Goal: Complete application form

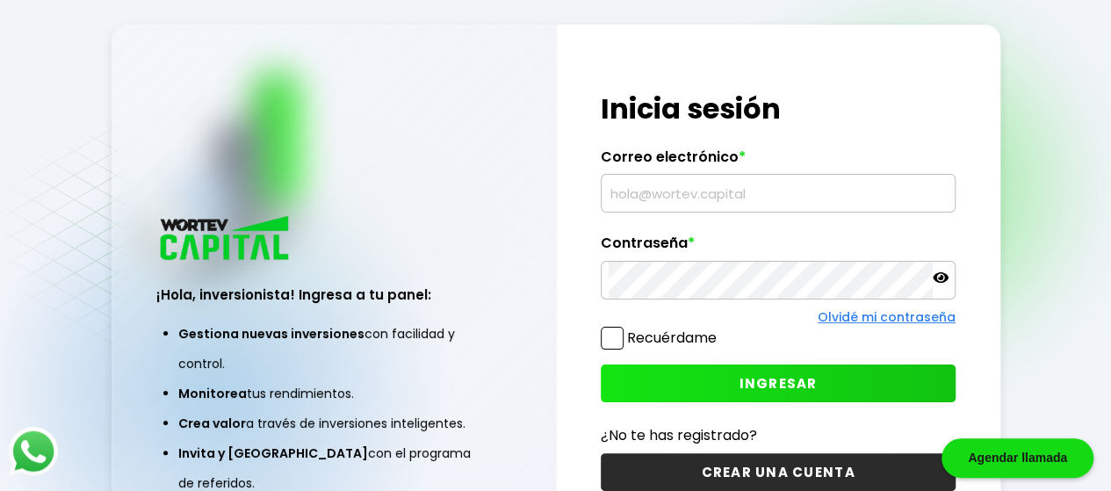
scroll to position [88, 0]
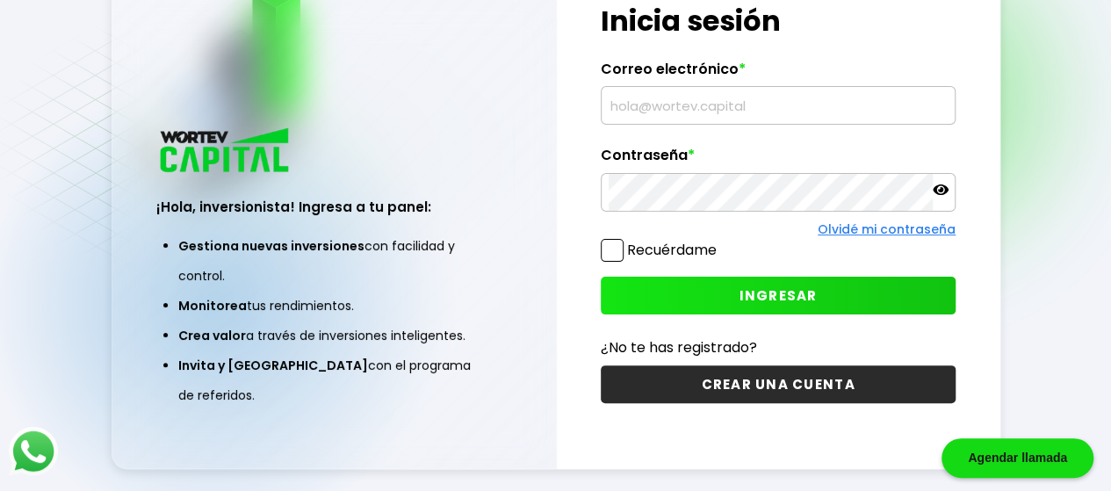
type input "[EMAIL_ADDRESS][DOMAIN_NAME]"
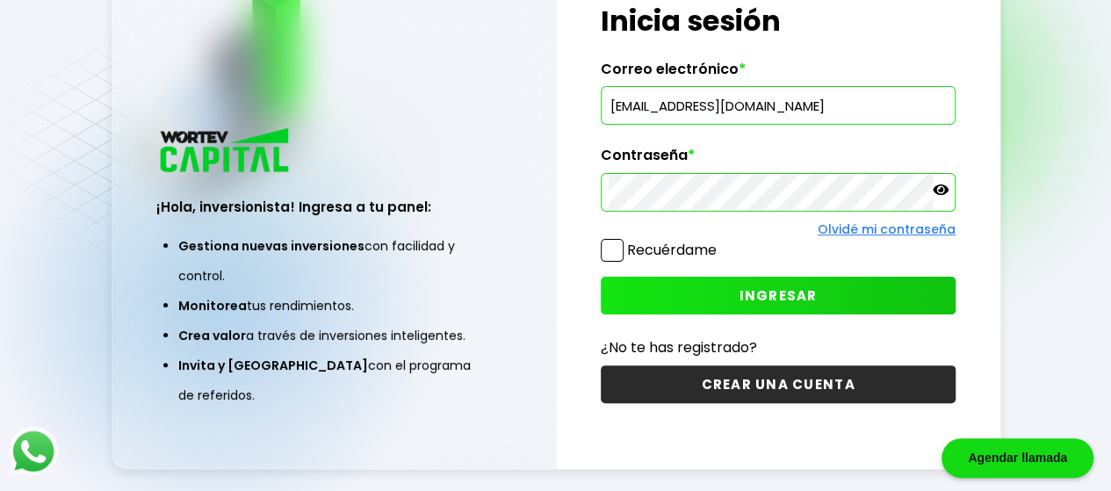
click at [750, 287] on span "INGRESAR" at bounding box center [778, 295] width 78 height 18
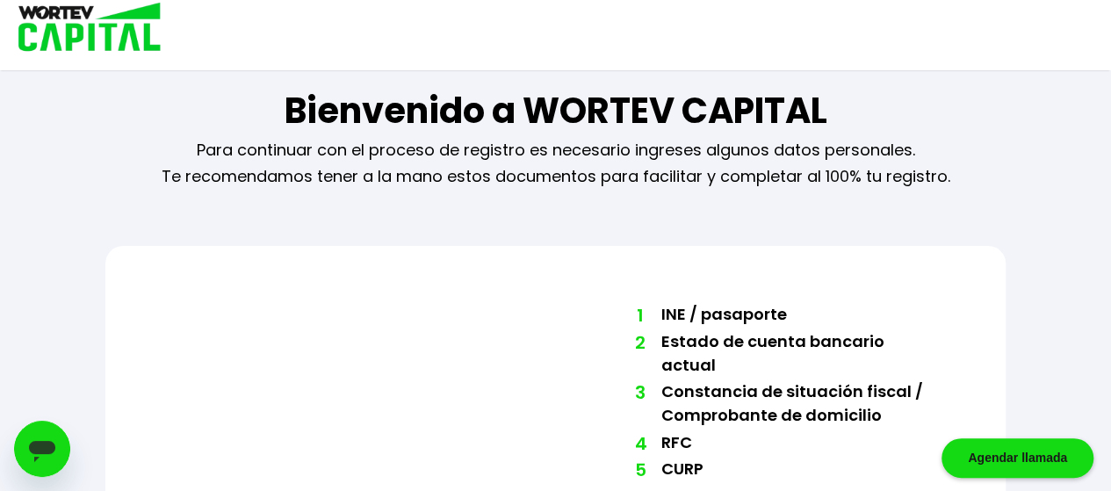
scroll to position [132, 0]
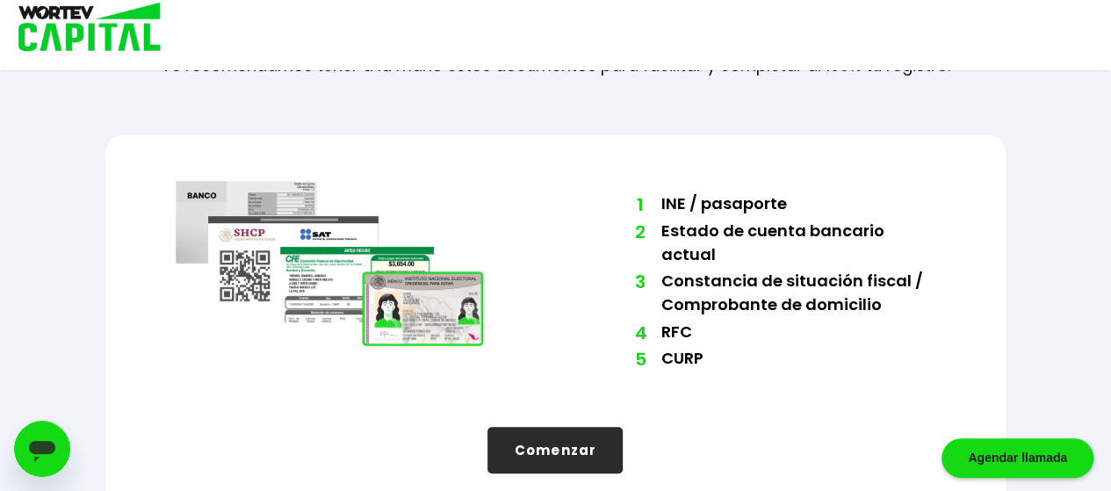
click at [580, 432] on button "Comenzar" at bounding box center [554, 450] width 135 height 47
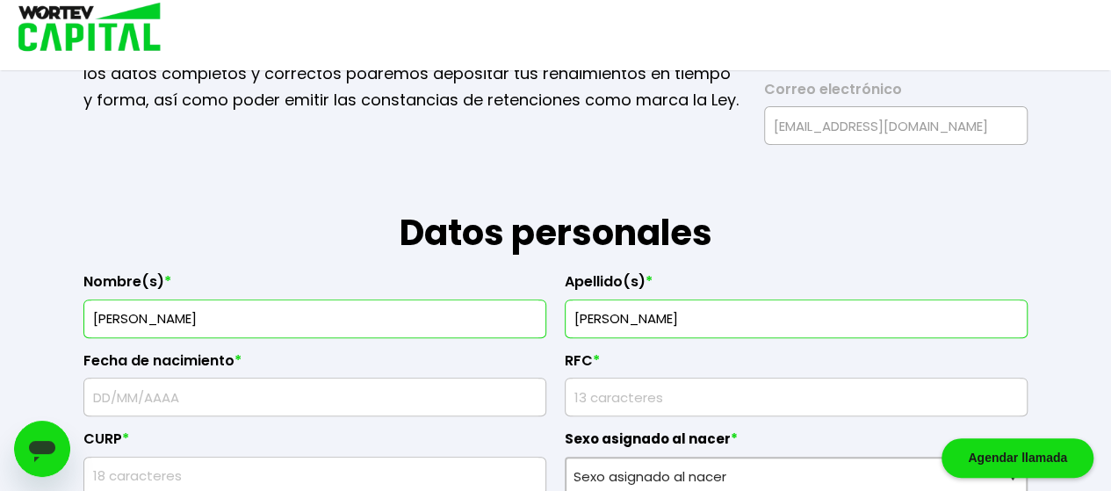
scroll to position [246, 0]
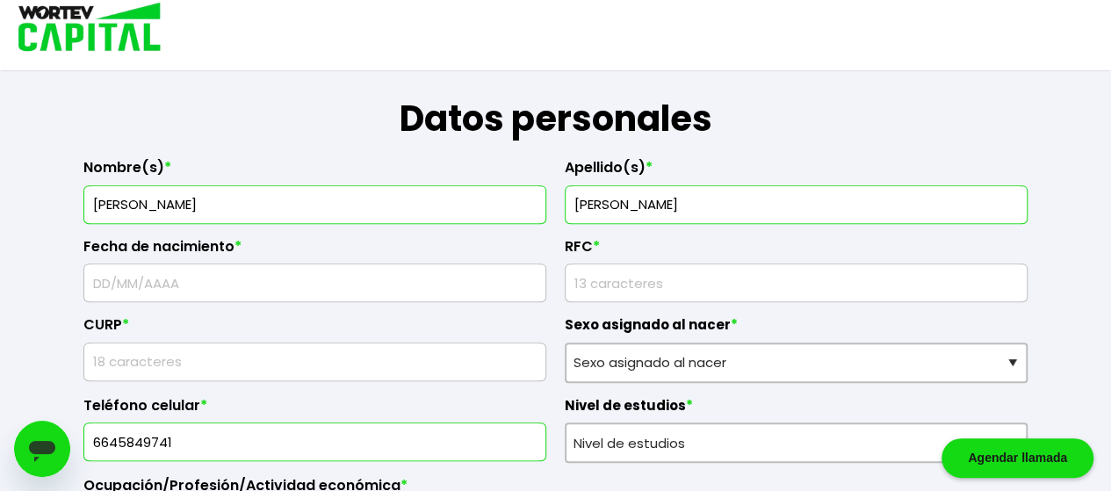
click at [426, 285] on input "text" at bounding box center [314, 282] width 447 height 37
type input "[DATE]"
click at [625, 285] on input "rfc" at bounding box center [796, 282] width 447 height 37
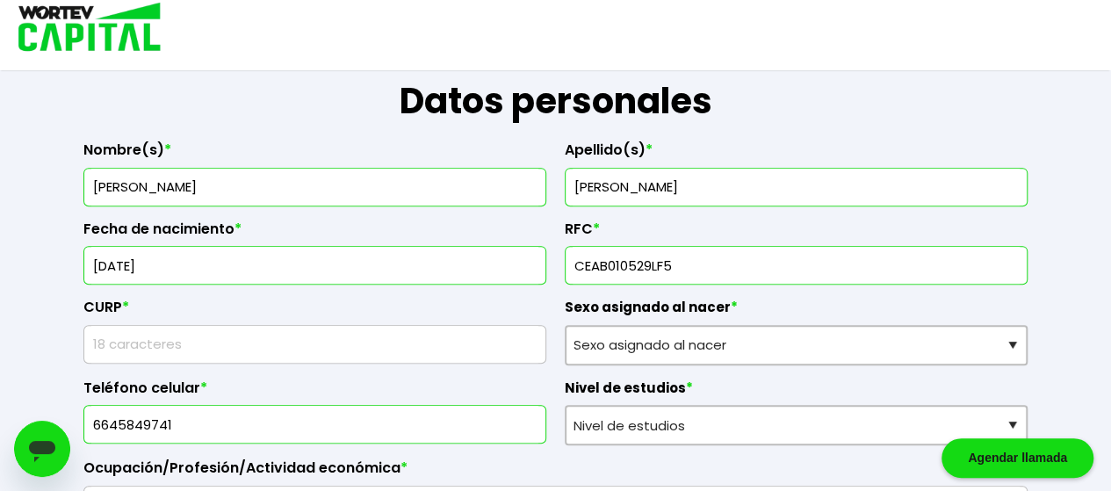
type input "CEAB010529LF5"
click at [436, 321] on label "CURP *" at bounding box center [314, 312] width 463 height 26
click at [434, 328] on input "C" at bounding box center [314, 344] width 447 height 37
type input "CEAB010529HNERRRA5"
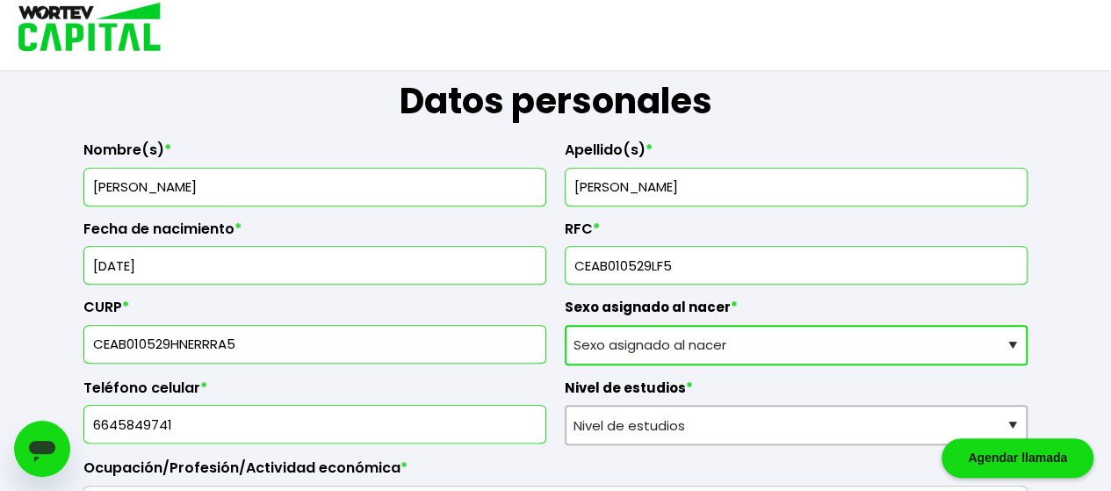
click at [681, 338] on select "Sexo asignado al nacer Hombre Mujer Prefiero no contestar" at bounding box center [796, 345] width 463 height 40
select select "Hombre"
click at [565, 325] on select "Sexo asignado al nacer Hombre Mujer Prefiero no contestar" at bounding box center [796, 345] width 463 height 40
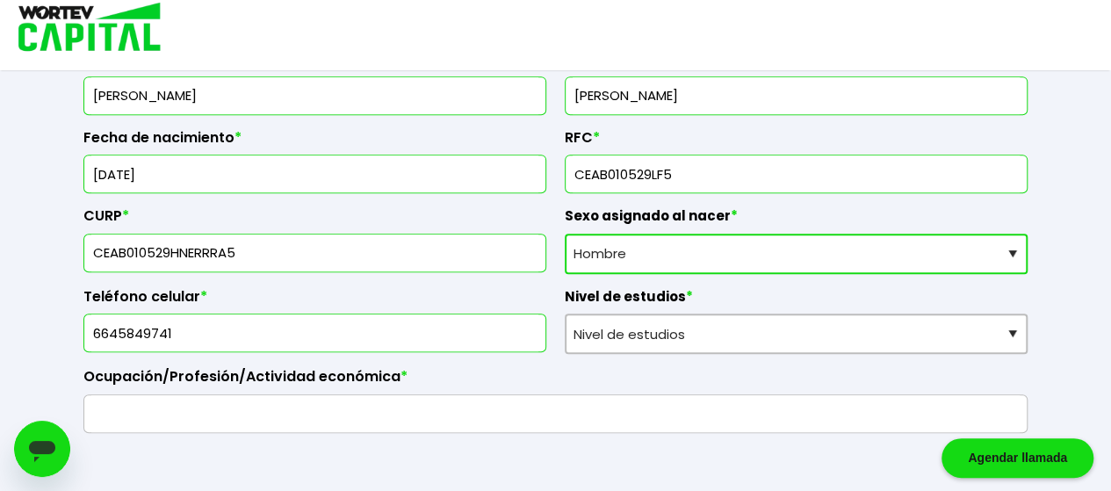
scroll to position [357, 0]
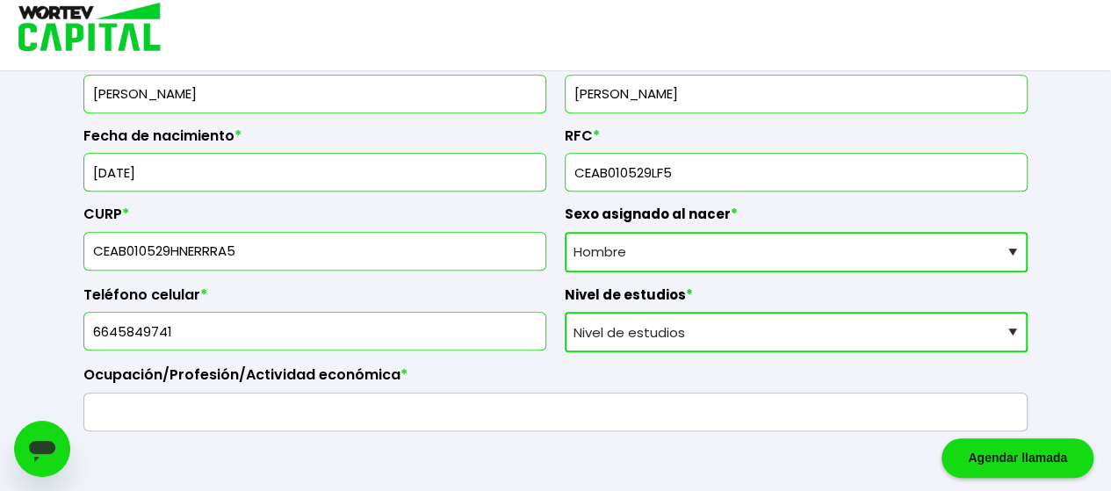
click at [719, 331] on select "Nivel de estudios Primaria Secundaria Bachillerato Licenciatura Posgrado" at bounding box center [796, 332] width 463 height 40
select select "Licenciatura"
click at [565, 312] on select "Nivel de estudios Primaria Secundaria Bachillerato Licenciatura Posgrado" at bounding box center [796, 332] width 463 height 40
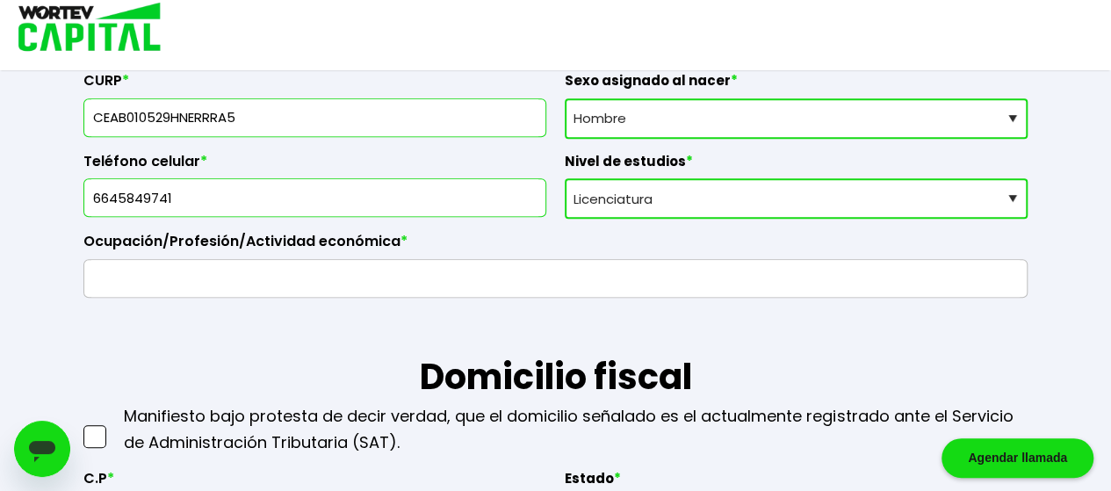
scroll to position [494, 0]
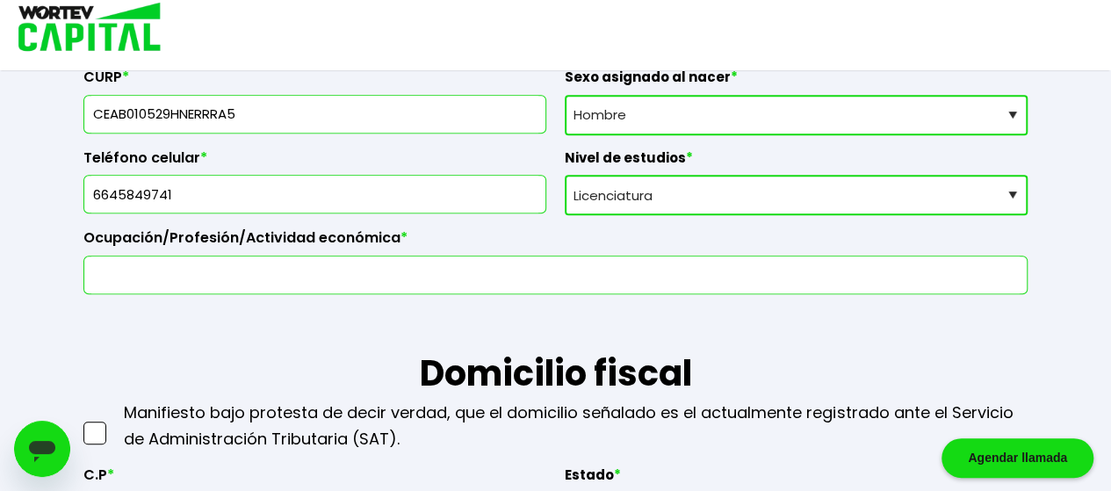
click at [436, 270] on input "text" at bounding box center [555, 274] width 928 height 37
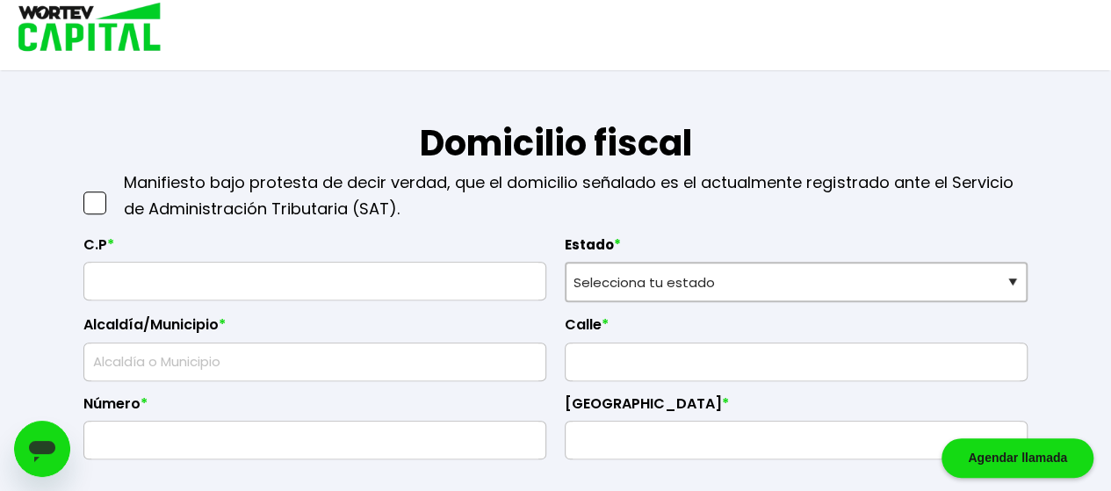
scroll to position [729, 0]
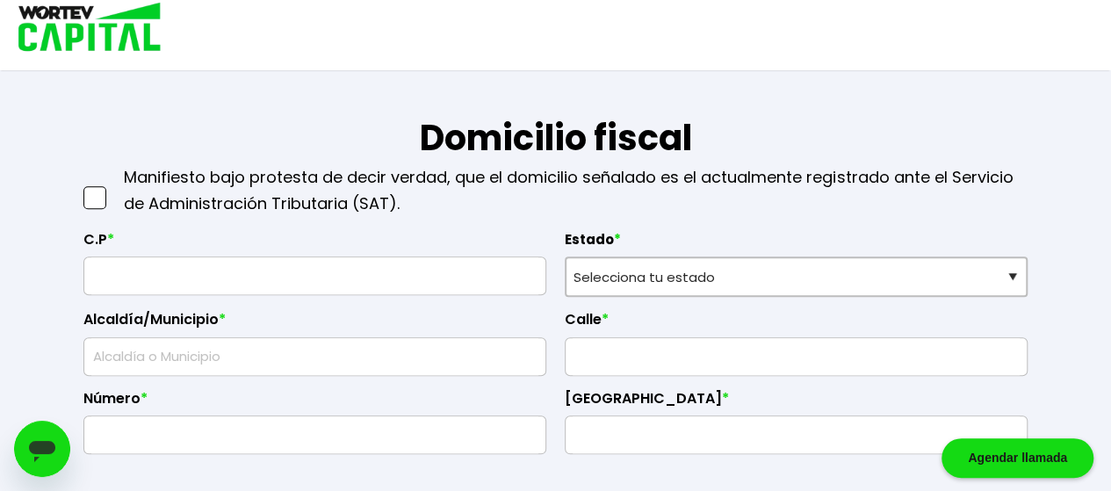
type input "Comercio"
click at [337, 275] on input "text" at bounding box center [314, 275] width 447 height 37
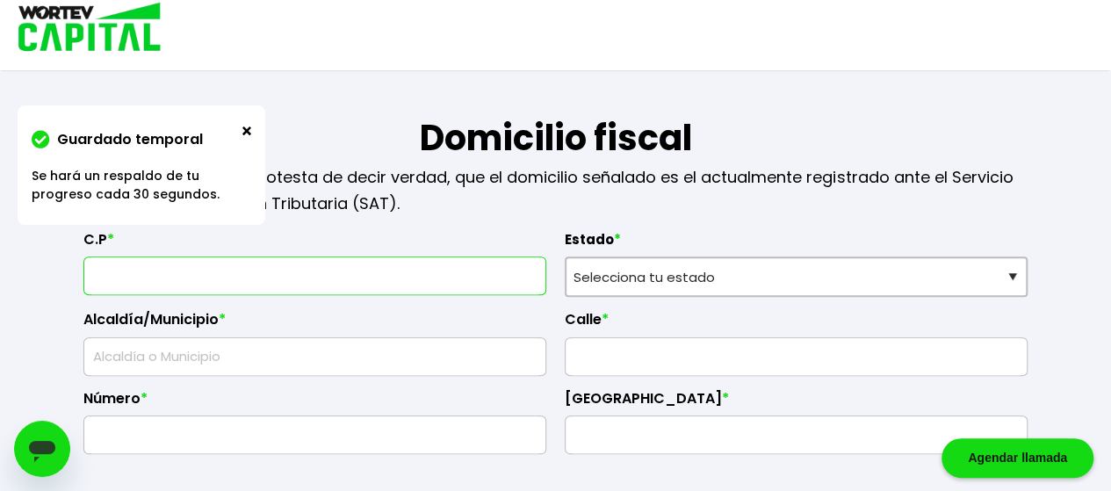
type input "22635"
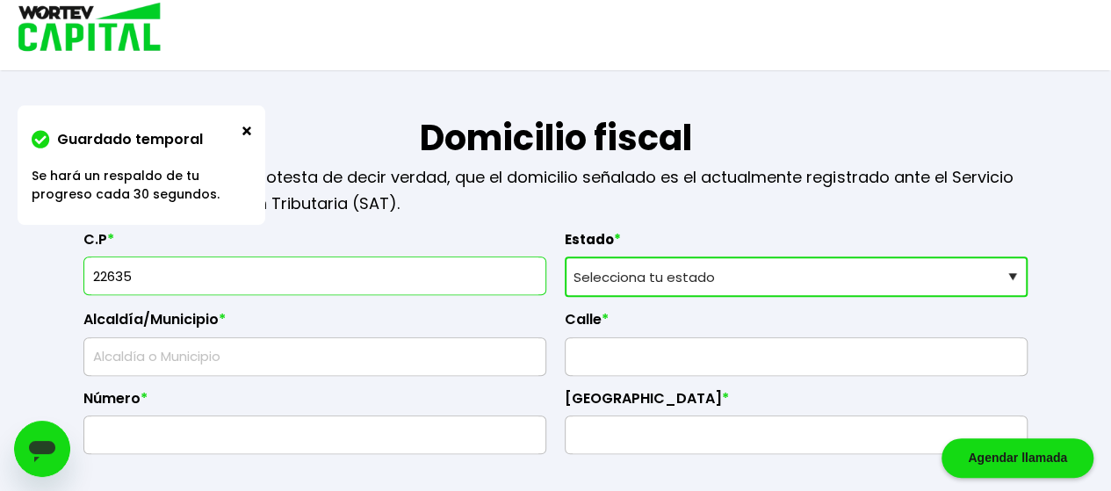
select select "BC"
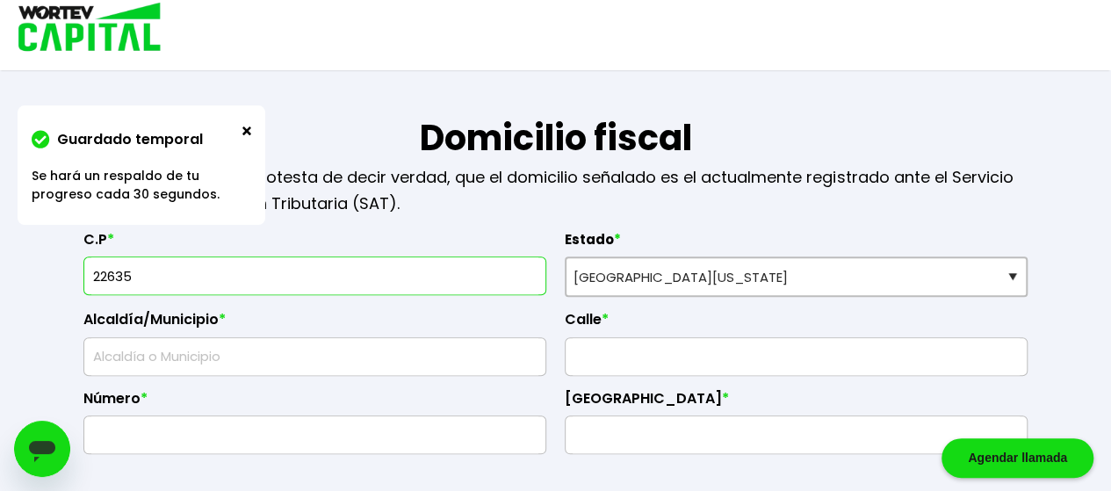
type input "Cumbres Del Rubí"
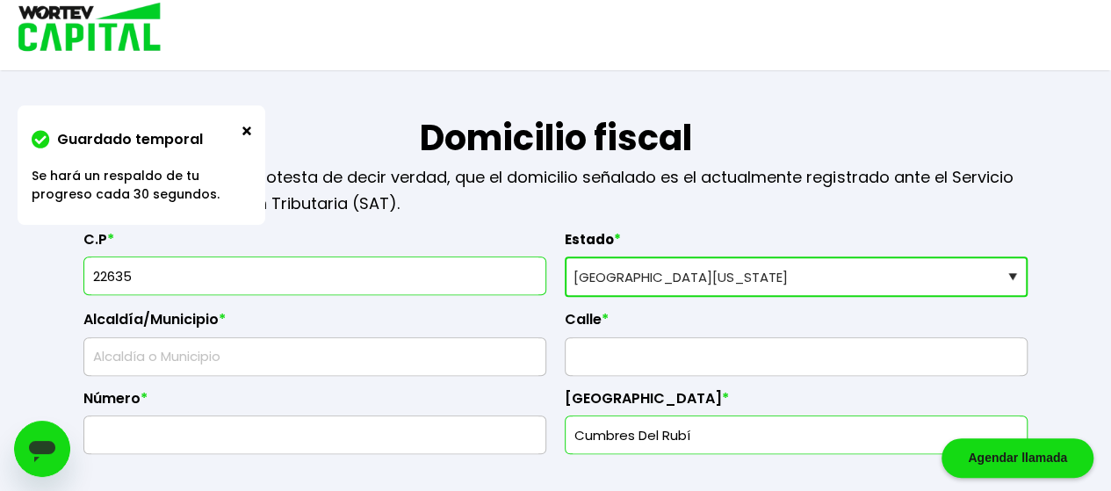
type input "Tijuana"
type input "[PERSON_NAME][GEOGRAPHIC_DATA]"
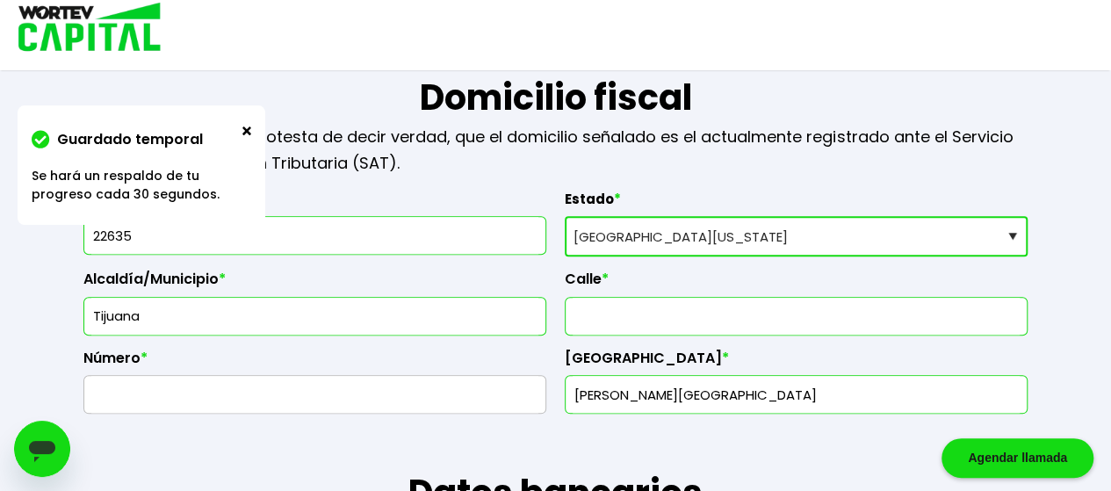
click at [613, 323] on input "text" at bounding box center [796, 316] width 447 height 37
click at [634, 323] on input "text" at bounding box center [796, 316] width 447 height 37
type input "5"
type input "[PERSON_NAME]"
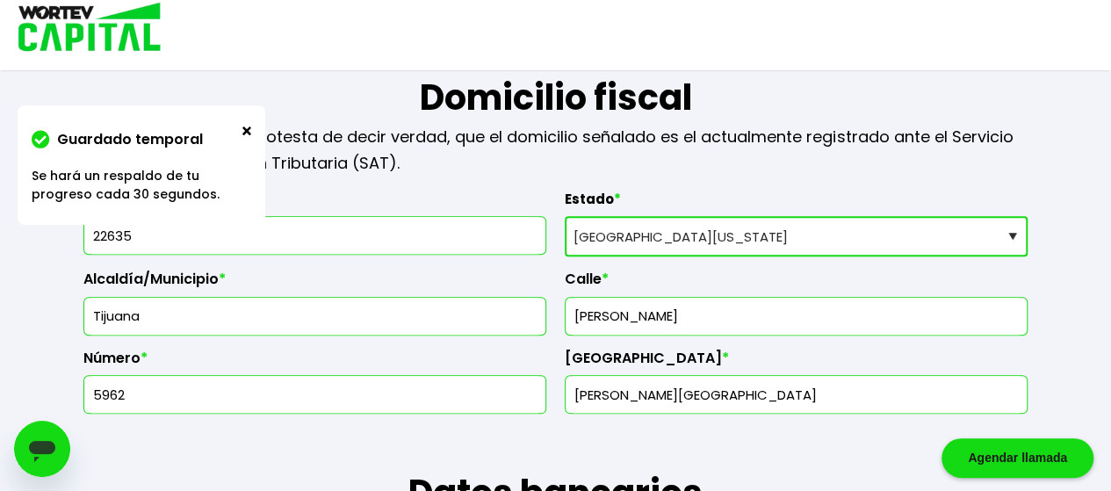
type input "5962"
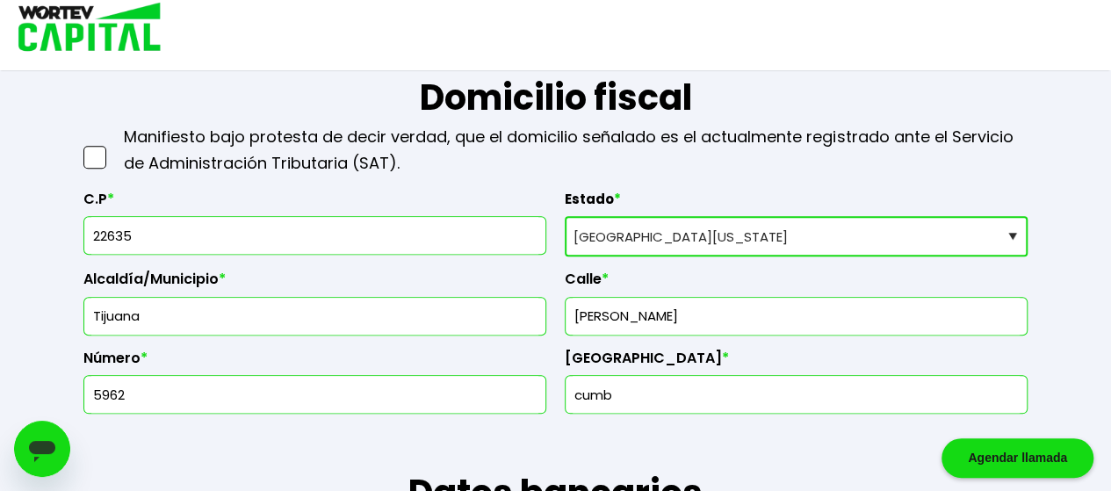
type input "Cumbres Del Rubí"
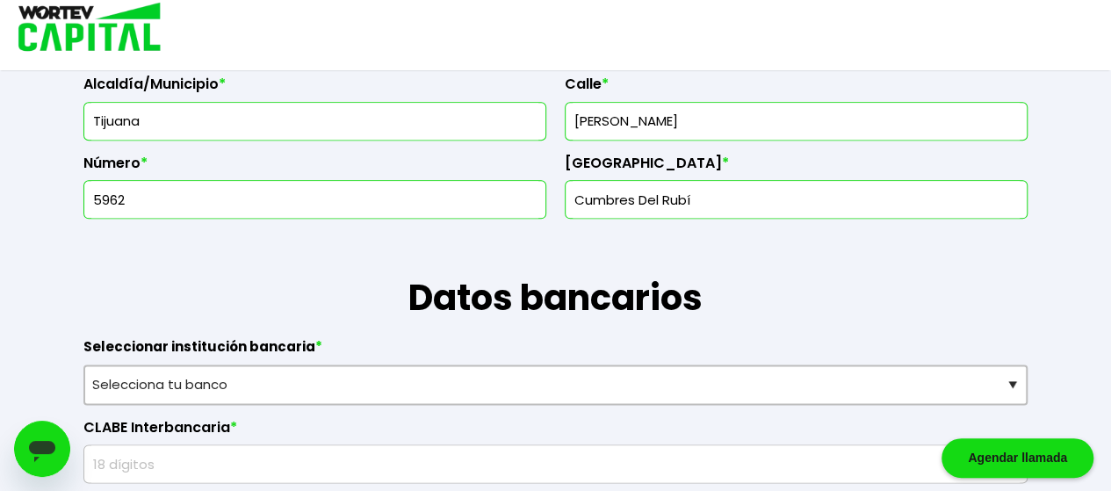
scroll to position [1105, 0]
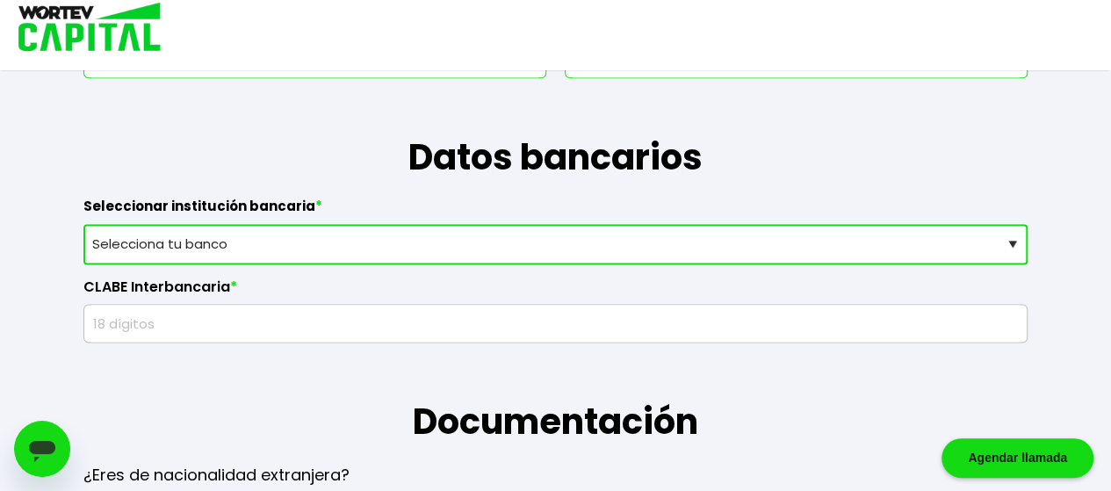
click at [307, 237] on select "Selecciona tu banco ABC Capital Actinver Afirme Albo ASP Banamex Banbajio Banco…" at bounding box center [555, 244] width 944 height 40
select select "BBVA Bancomer"
click at [83, 224] on select "Selecciona tu banco ABC Capital Actinver Afirme Albo ASP Banamex Banbajio Banco…" at bounding box center [555, 244] width 944 height 40
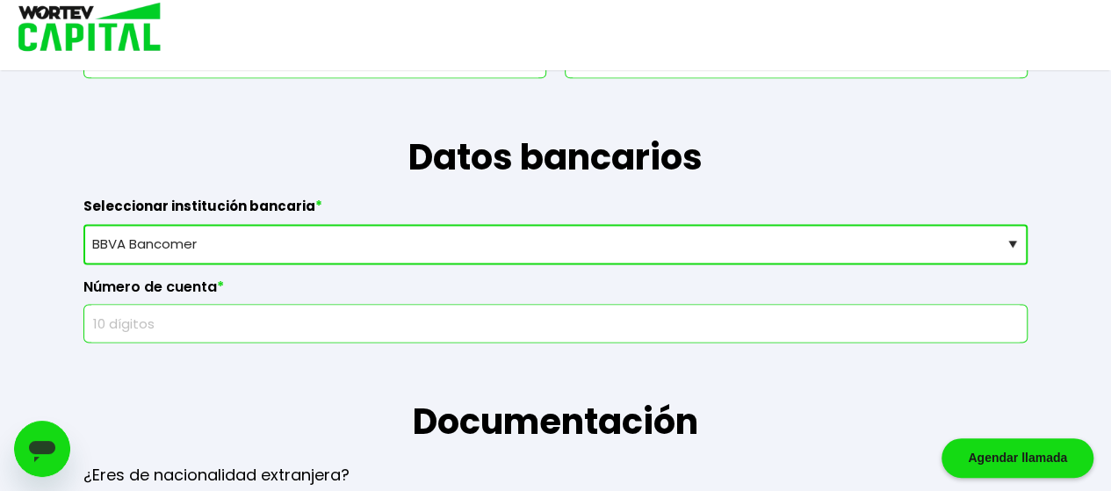
click at [202, 309] on input "text" at bounding box center [555, 323] width 928 height 37
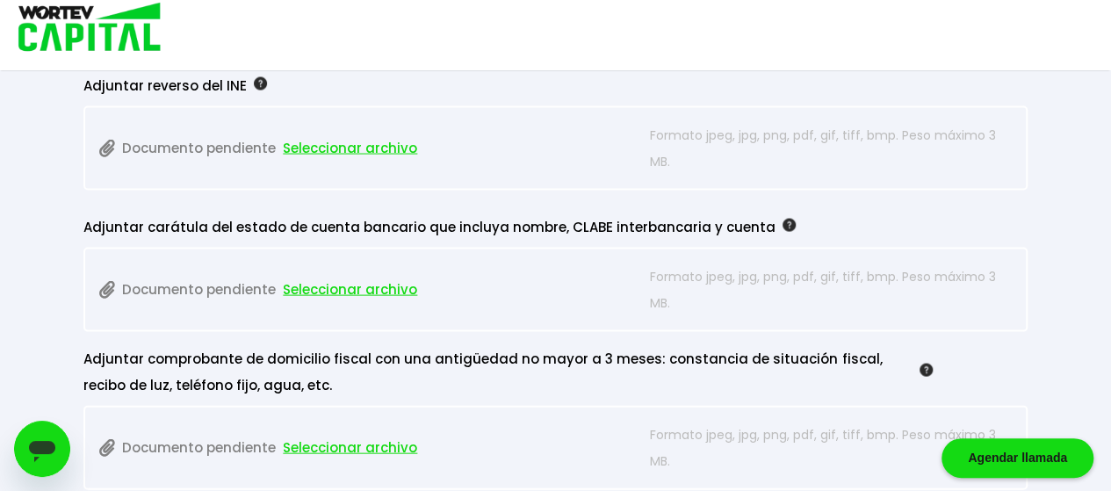
scroll to position [1721, 0]
click at [623, 84] on div "Adjuntar reverso del INE" at bounding box center [507, 86] width 849 height 26
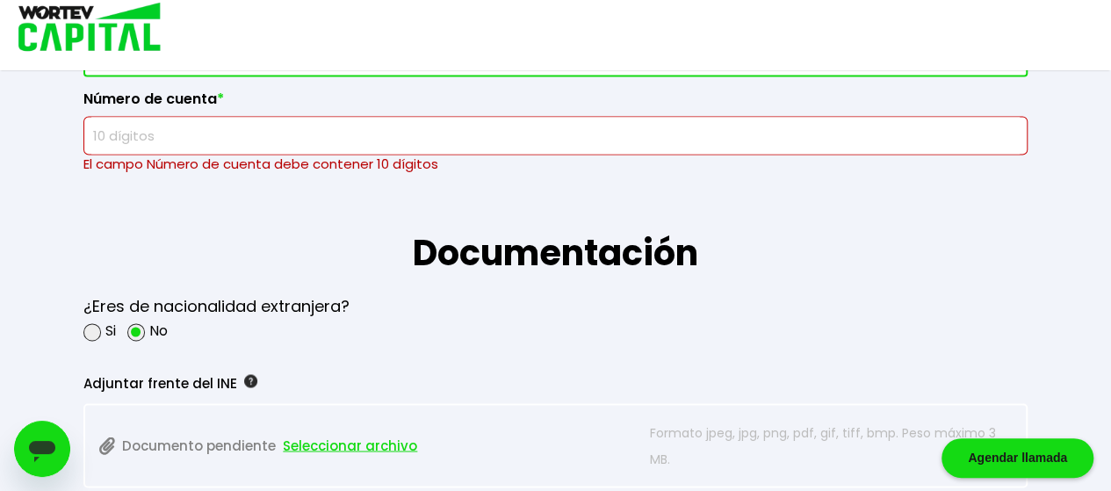
scroll to position [1129, 0]
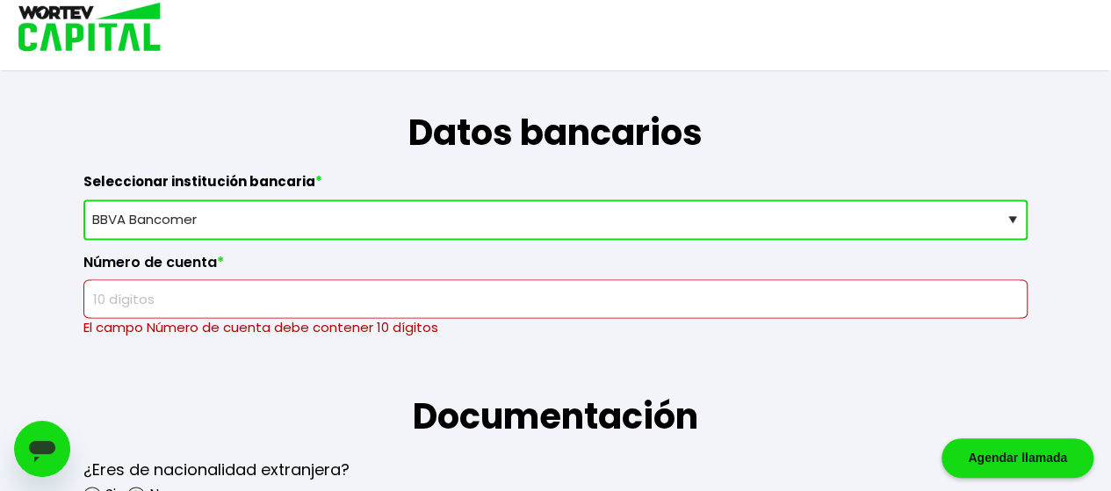
click at [332, 304] on input "text" at bounding box center [555, 298] width 928 height 37
click at [314, 306] on input "text" at bounding box center [555, 298] width 928 height 37
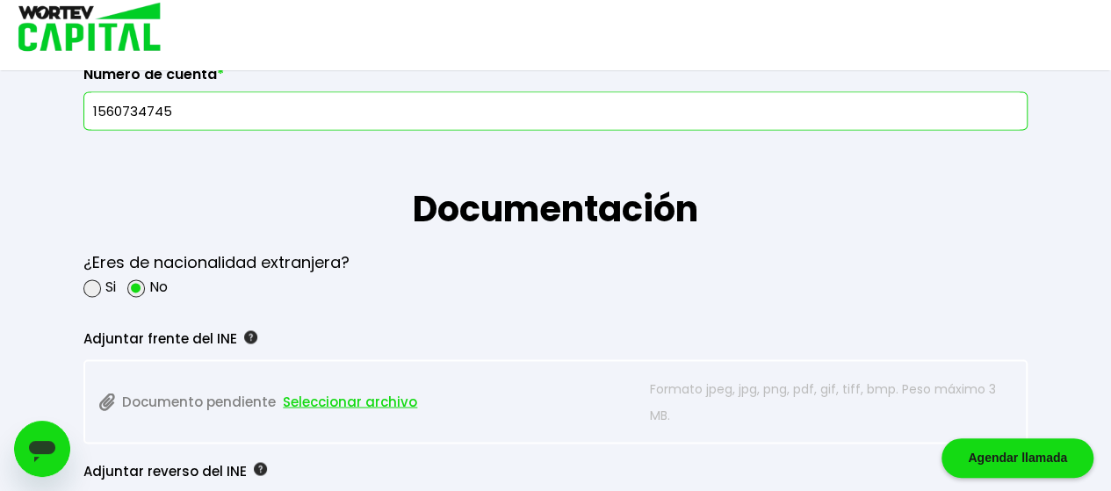
scroll to position [1410, 0]
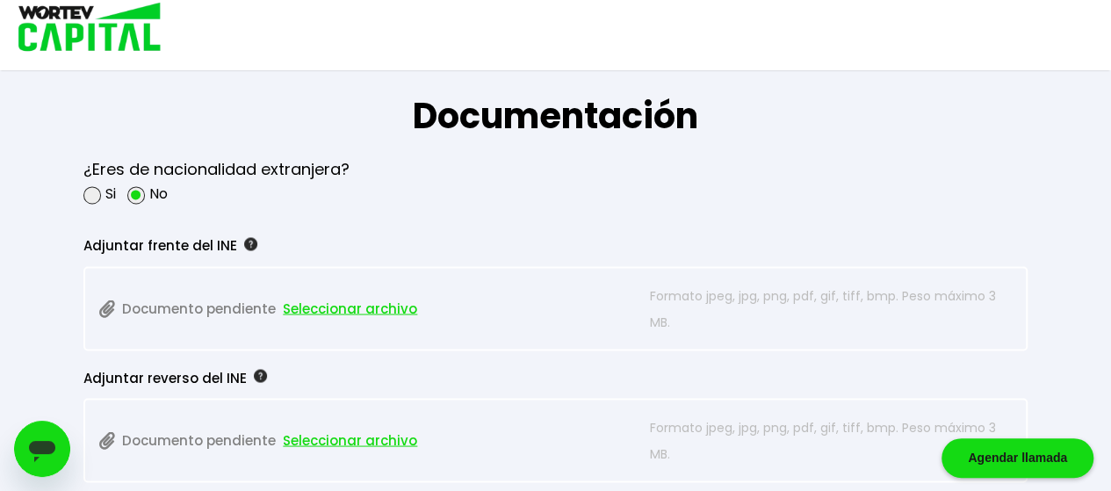
type input "1560734745"
click at [331, 298] on span "Seleccionar archivo" at bounding box center [350, 308] width 134 height 26
click at [313, 306] on span "Seleccionar archivo" at bounding box center [350, 308] width 134 height 26
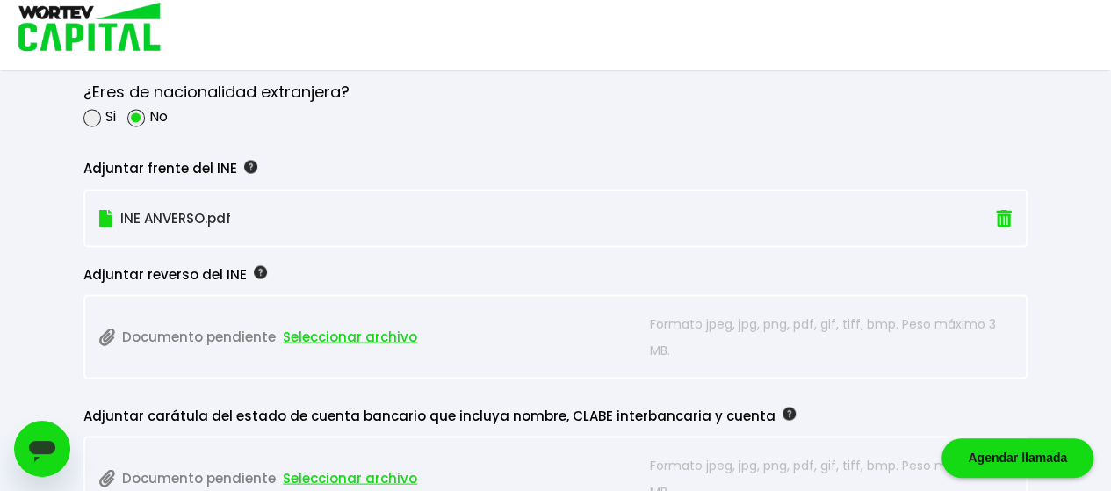
scroll to position [1493, 0]
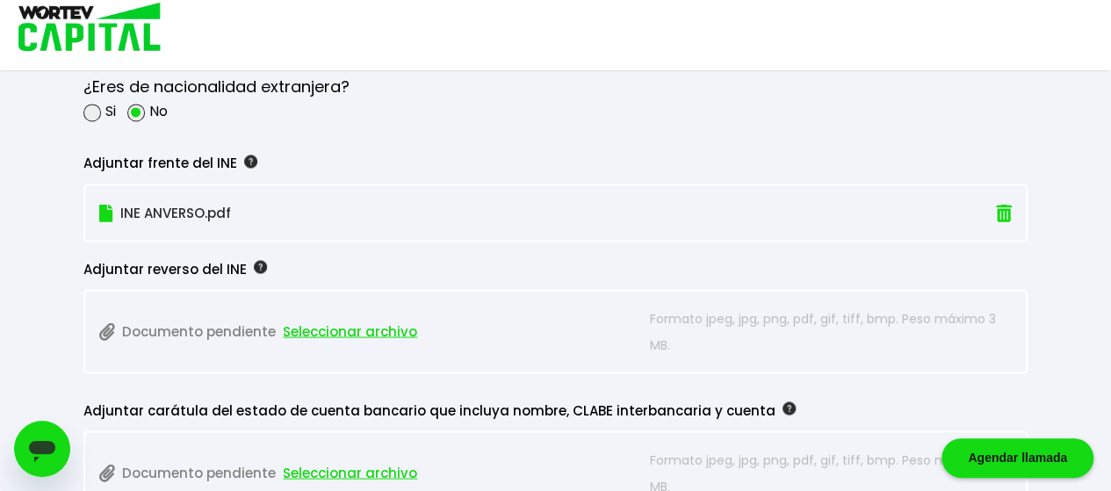
click at [337, 323] on span "Seleccionar archivo" at bounding box center [350, 331] width 134 height 26
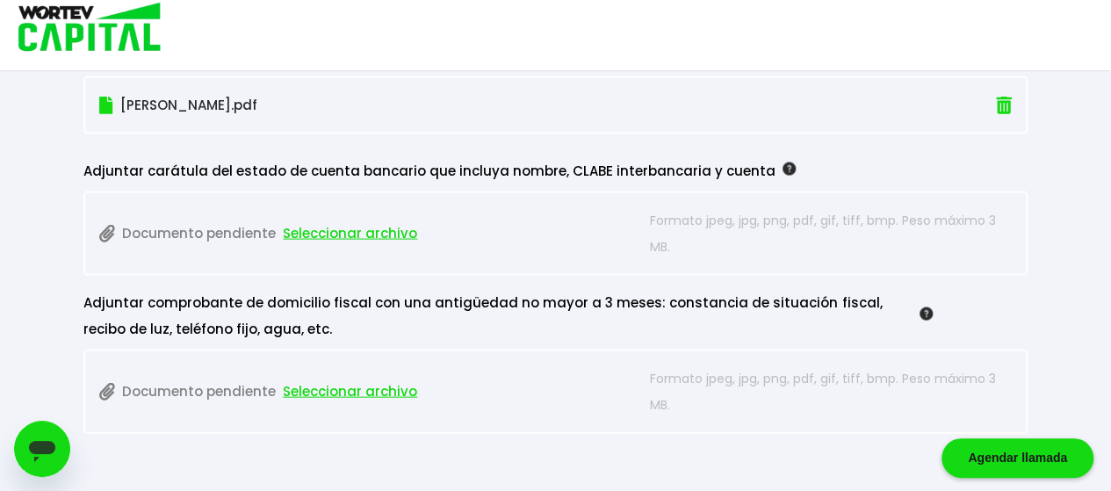
scroll to position [1684, 0]
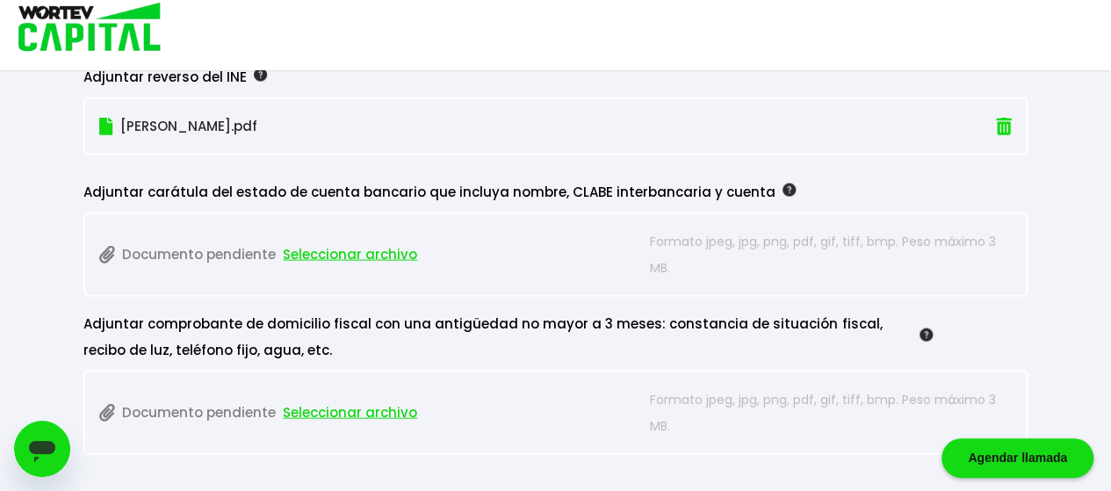
click at [358, 249] on span "Seleccionar archivo" at bounding box center [350, 254] width 134 height 26
click at [385, 408] on span "Seleccionar archivo" at bounding box center [350, 413] width 134 height 26
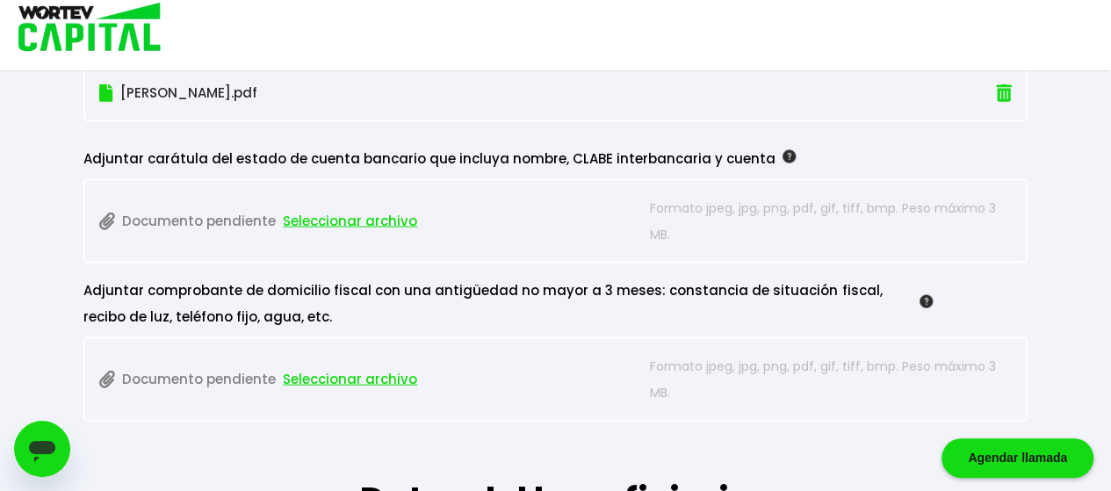
scroll to position [1707, 0]
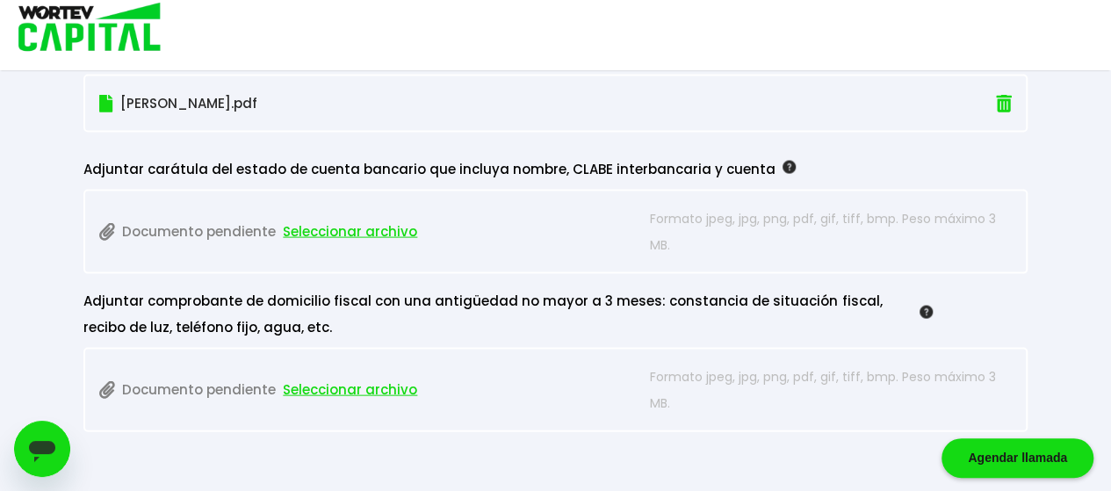
click at [350, 229] on span "Seleccionar archivo" at bounding box center [350, 232] width 134 height 26
click at [342, 227] on span "Seleccionar archivo" at bounding box center [350, 232] width 134 height 26
click at [401, 227] on span "Seleccionar archivo" at bounding box center [350, 232] width 134 height 26
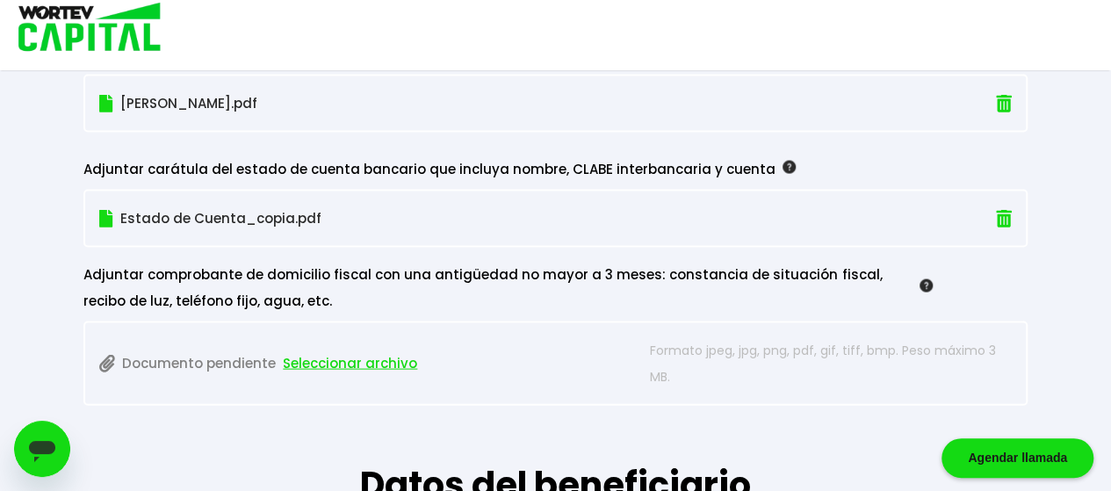
click at [351, 351] on span "Seleccionar archivo" at bounding box center [350, 363] width 134 height 26
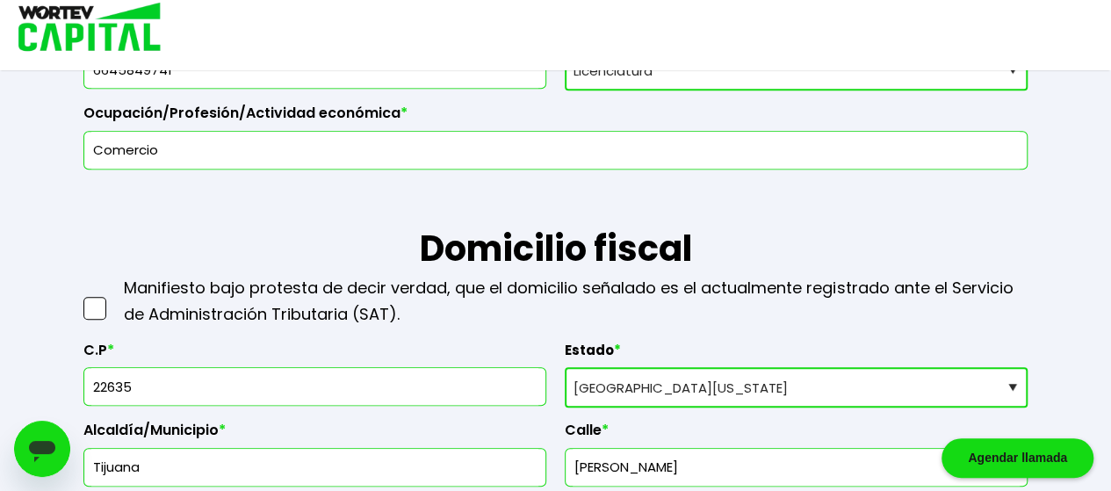
scroll to position [618, 0]
click at [100, 305] on span at bounding box center [94, 308] width 23 height 23
click at [113, 299] on input "checkbox" at bounding box center [113, 299] width 0 height 0
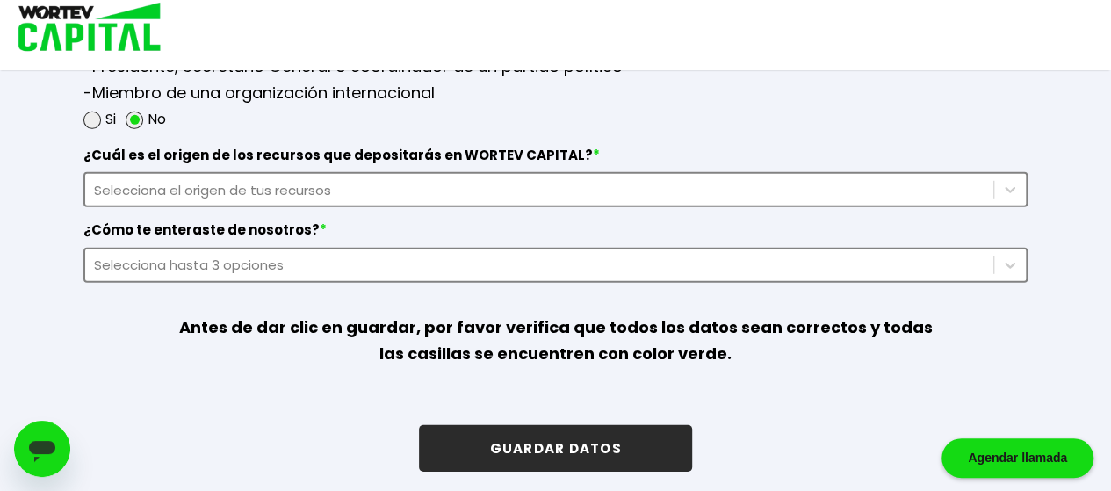
scroll to position [2436, 0]
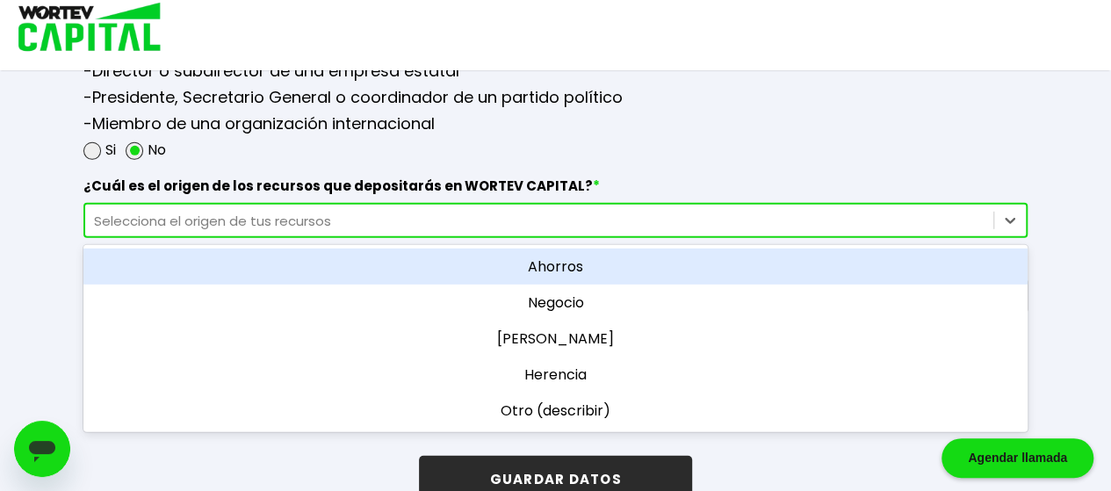
click at [472, 222] on div "Selecciona el origen de tus recursos" at bounding box center [539, 221] width 890 height 20
click at [578, 263] on div "Ahorros" at bounding box center [555, 267] width 944 height 36
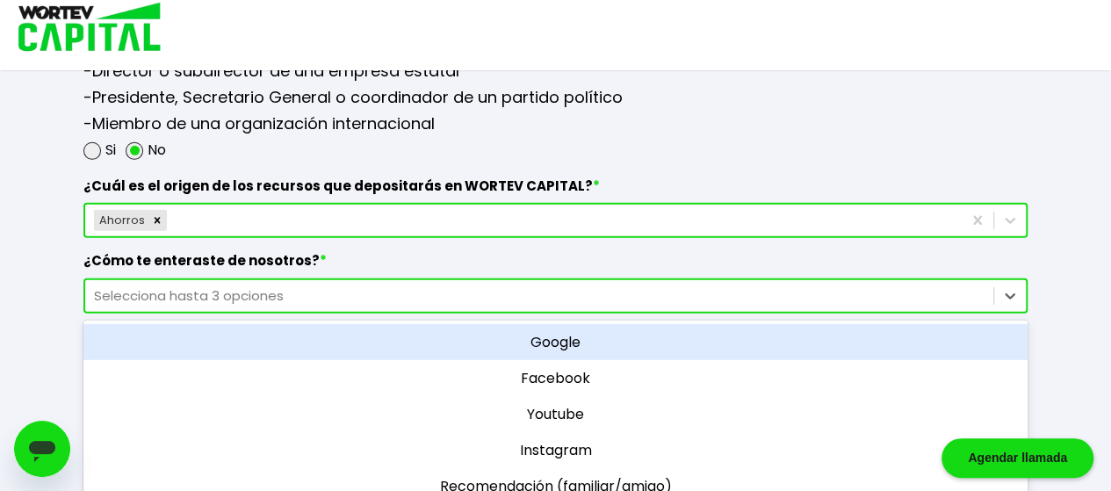
scroll to position [2467, 0]
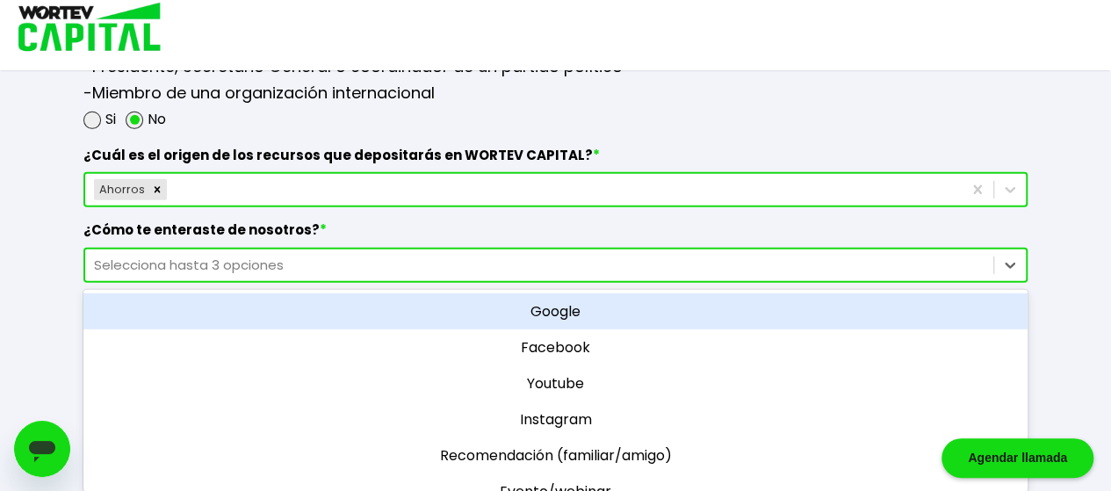
click at [556, 282] on div "option Google focused, 1 of 11. 11 results available. Use Up and Down to choose…" at bounding box center [555, 265] width 944 height 35
click at [594, 303] on div "Google" at bounding box center [555, 311] width 944 height 36
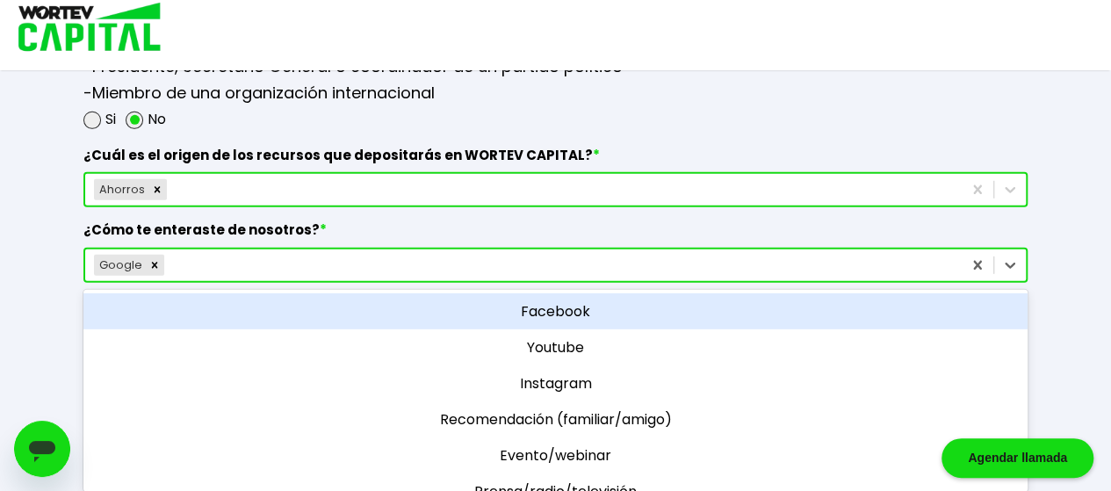
click at [506, 259] on div "Google" at bounding box center [523, 265] width 876 height 28
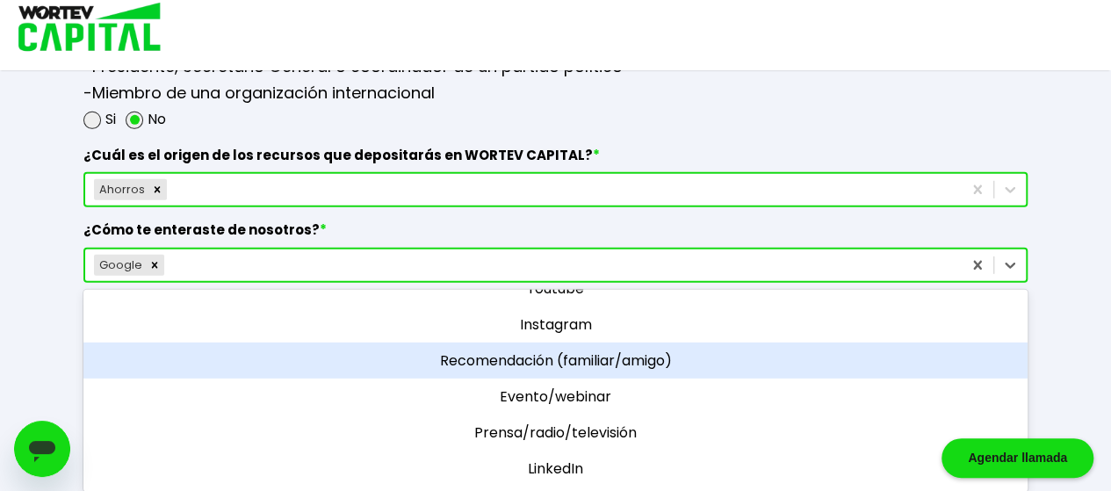
scroll to position [149, 0]
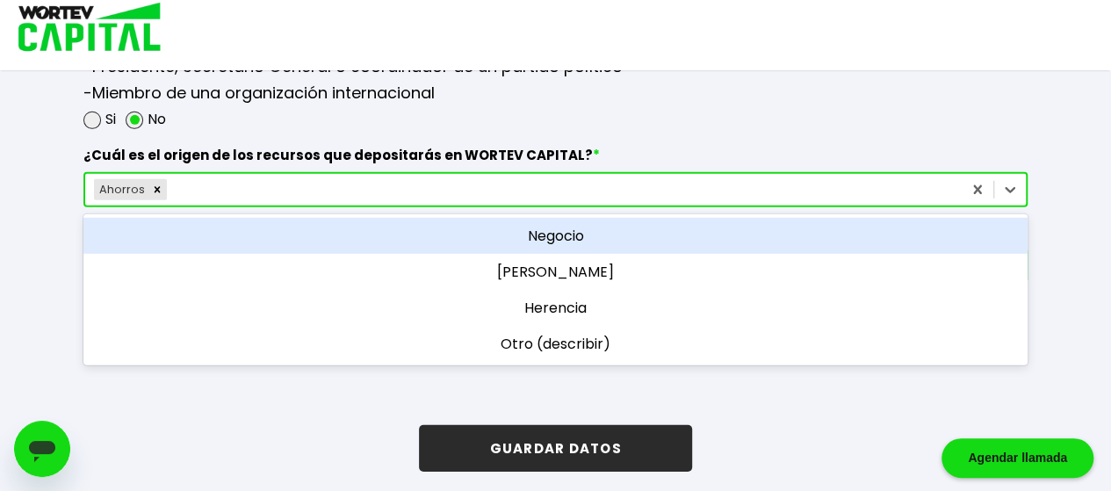
click at [777, 178] on div "Ahorros" at bounding box center [523, 190] width 876 height 28
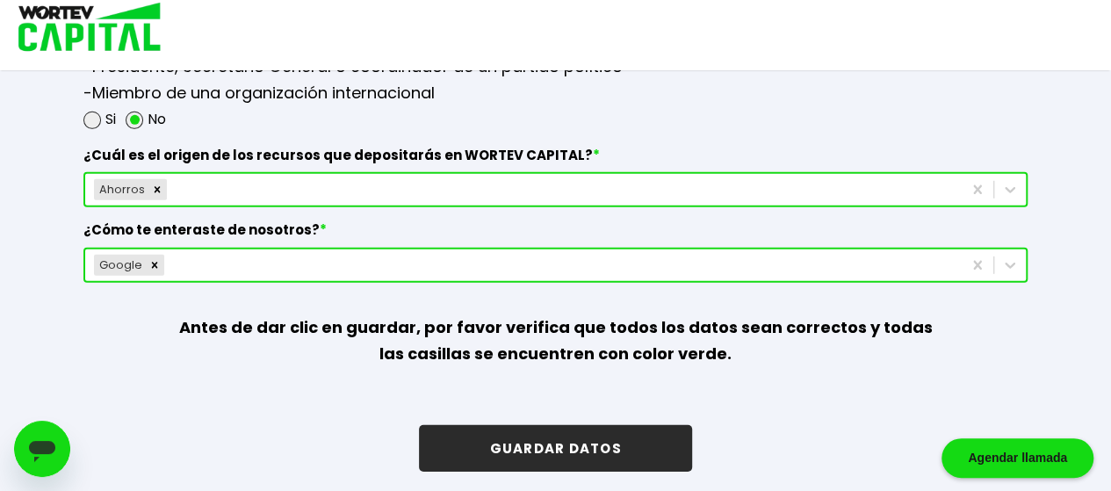
click at [631, 426] on button "GUARDAR DATOS" at bounding box center [555, 448] width 272 height 47
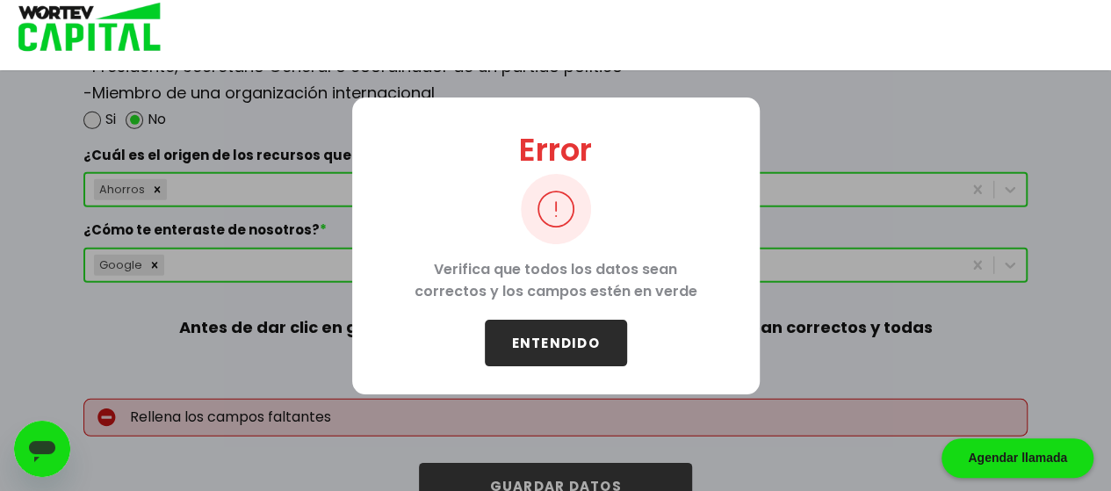
click at [590, 326] on button "ENTENDIDO" at bounding box center [556, 343] width 142 height 47
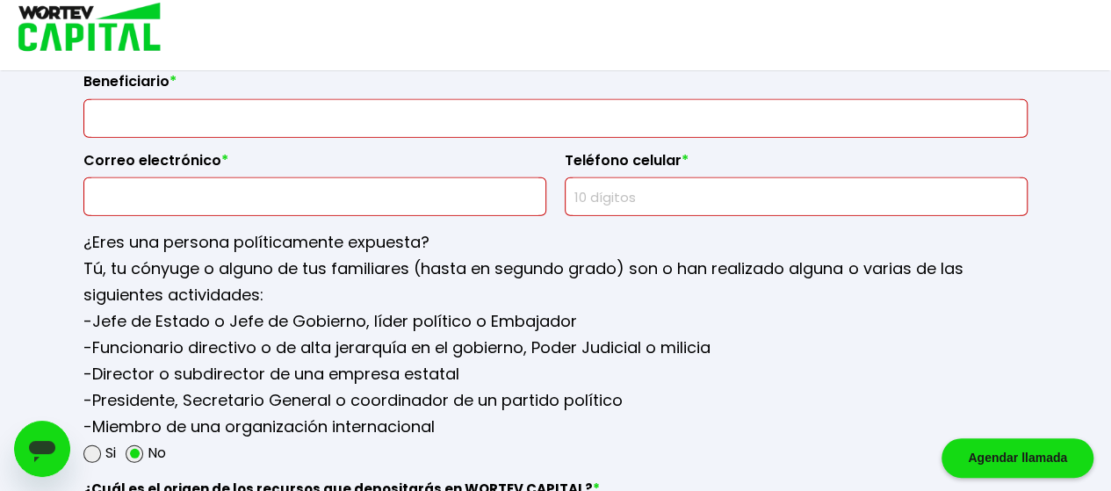
scroll to position [1954, 0]
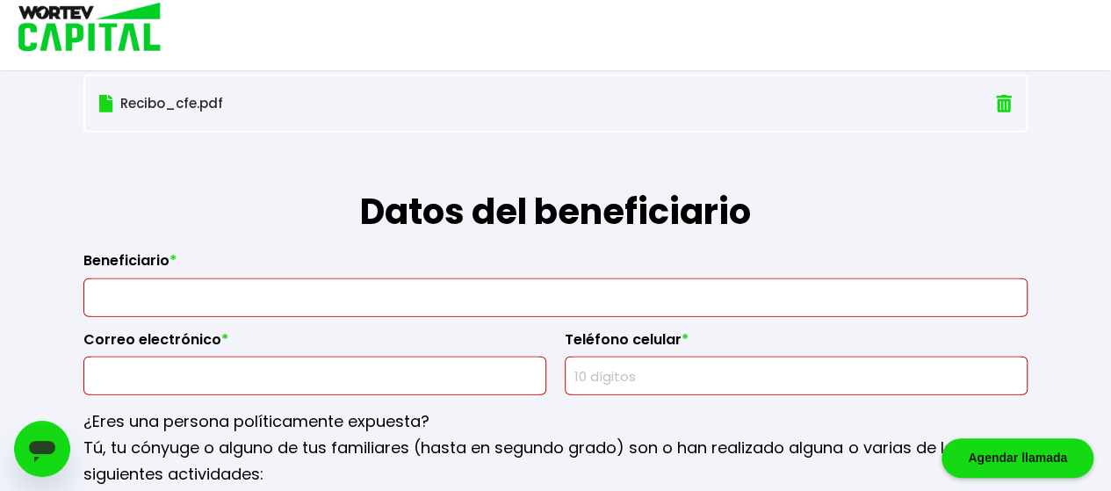
click at [385, 300] on input "text" at bounding box center [555, 297] width 928 height 37
type input "[PERSON_NAME] Iran [PERSON_NAME]"
type input "[EMAIL_ADDRESS][DOMAIN_NAME]"
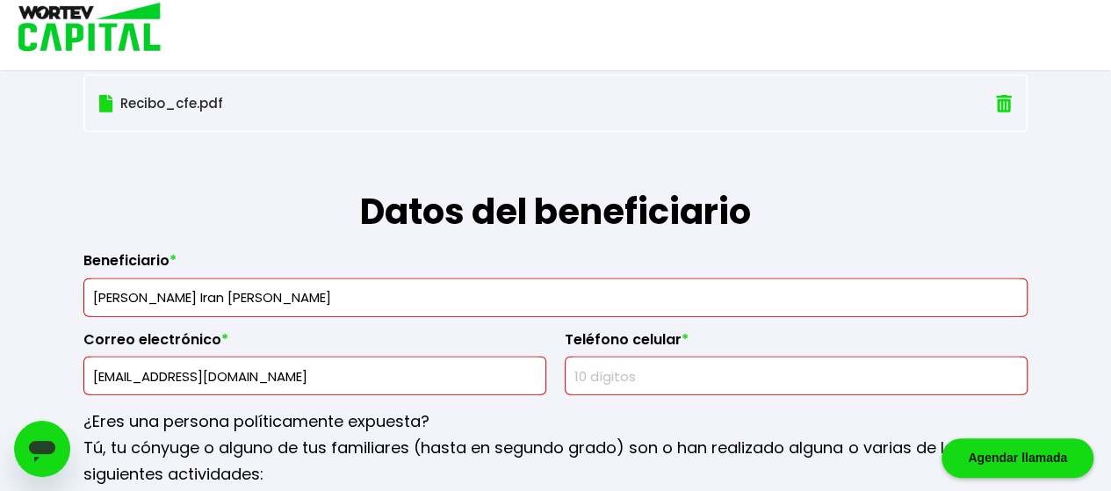
type input "6645849741"
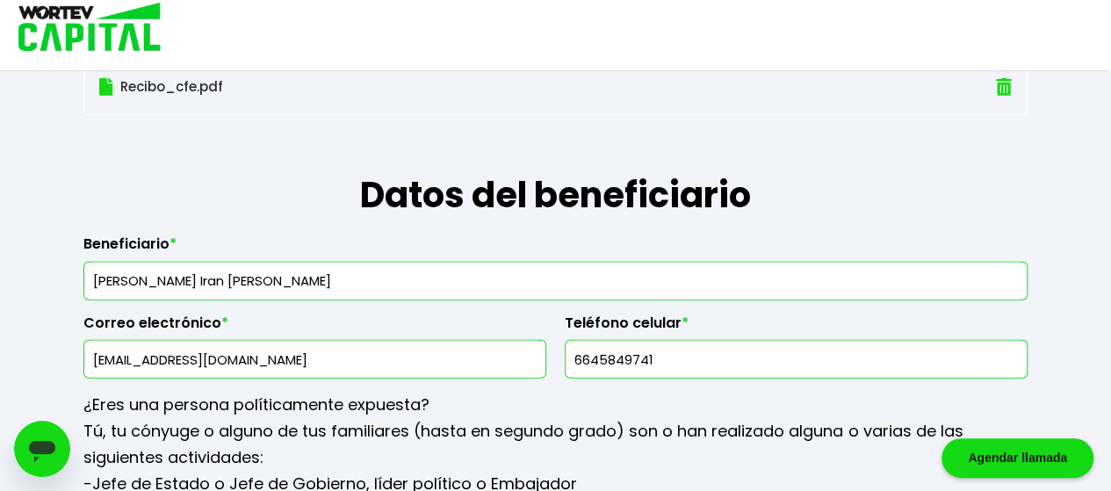
scroll to position [2505, 0]
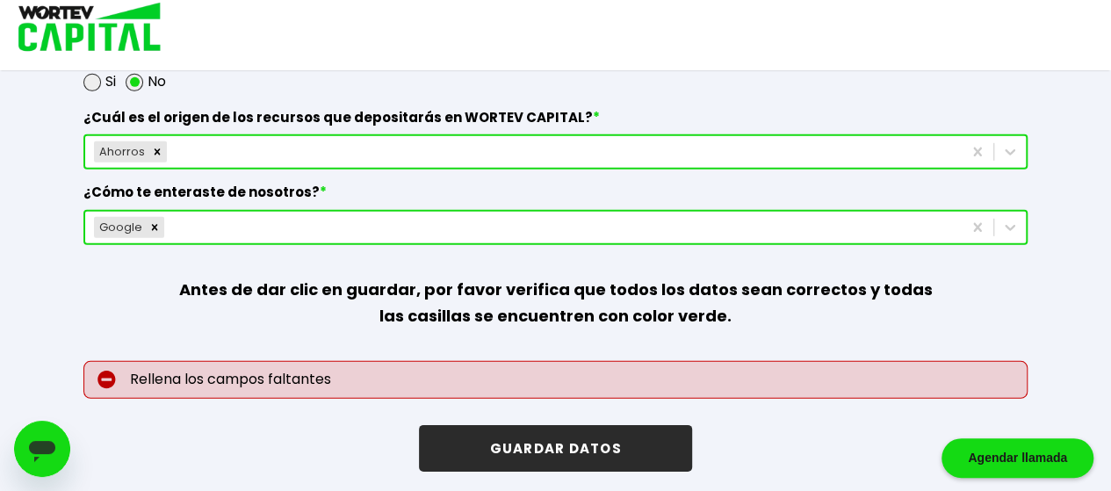
click at [587, 427] on button "GUARDAR DATOS" at bounding box center [555, 448] width 272 height 47
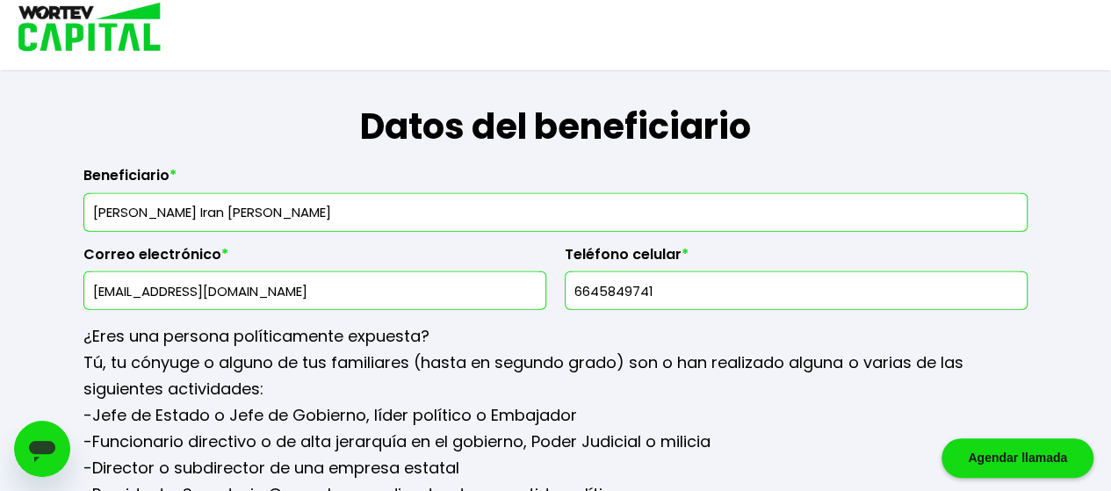
scroll to position [1963, 0]
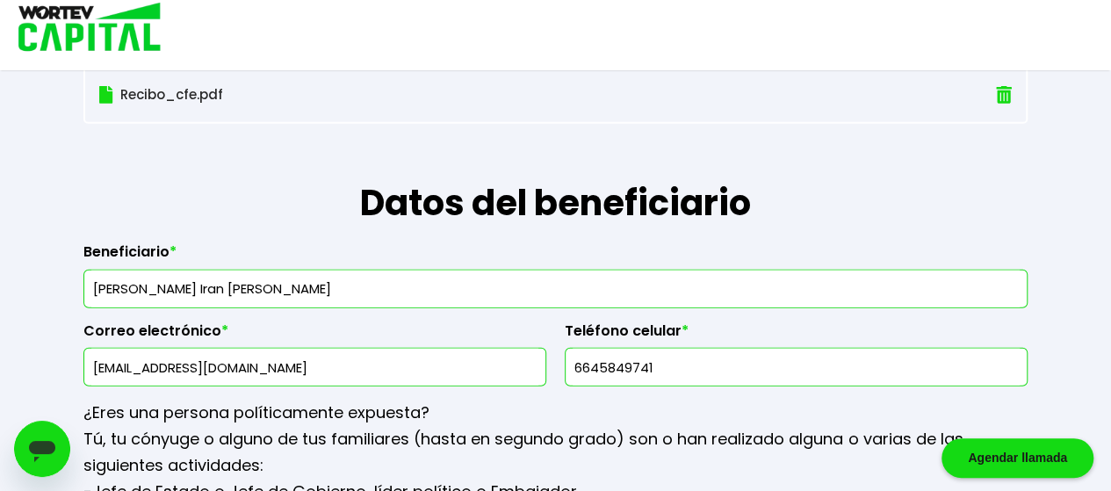
click at [455, 289] on input "[PERSON_NAME] Iran [PERSON_NAME]" at bounding box center [555, 288] width 928 height 37
click at [457, 288] on input "[PERSON_NAME] Iran [PERSON_NAME]" at bounding box center [555, 288] width 928 height 37
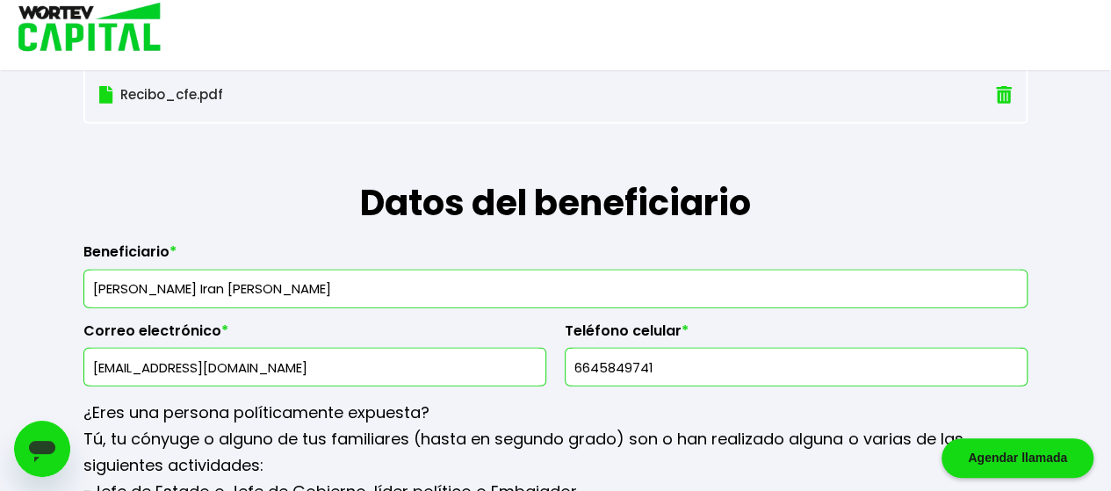
click at [457, 288] on input "[PERSON_NAME] Iran [PERSON_NAME]" at bounding box center [555, 288] width 928 height 37
click at [472, 229] on div "Beneficiario * [PERSON_NAME] Iran [PERSON_NAME]" at bounding box center [555, 268] width 944 height 79
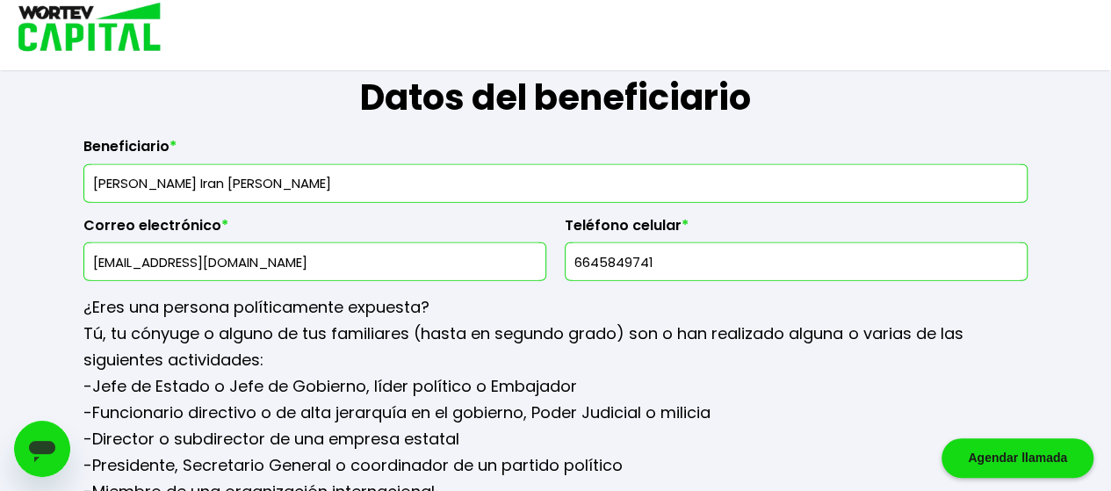
scroll to position [1993, 0]
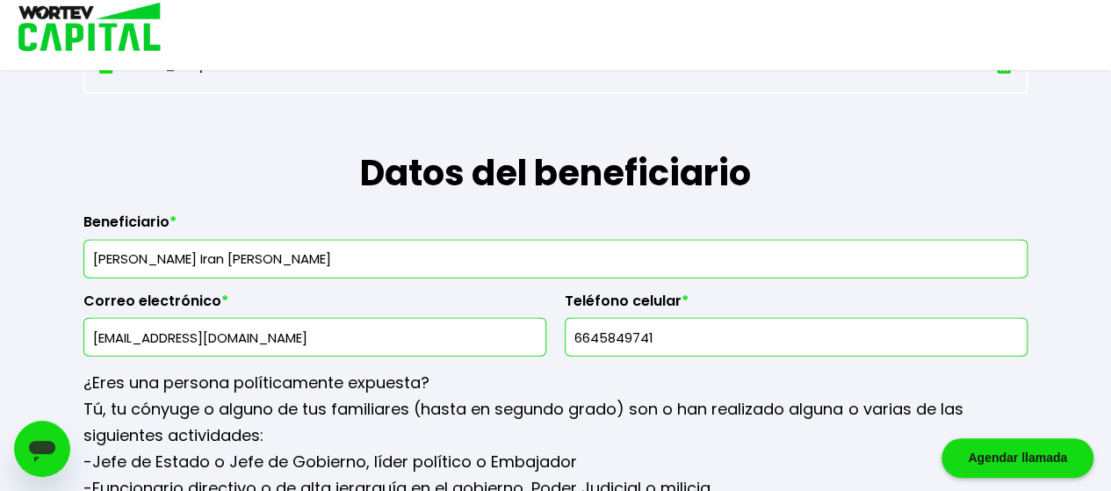
click at [363, 261] on input "[PERSON_NAME] Iran [PERSON_NAME]" at bounding box center [555, 259] width 928 height 37
type input "[PERSON_NAME] [PERSON_NAME]"
click at [693, 345] on input "6645849741" at bounding box center [796, 337] width 447 height 37
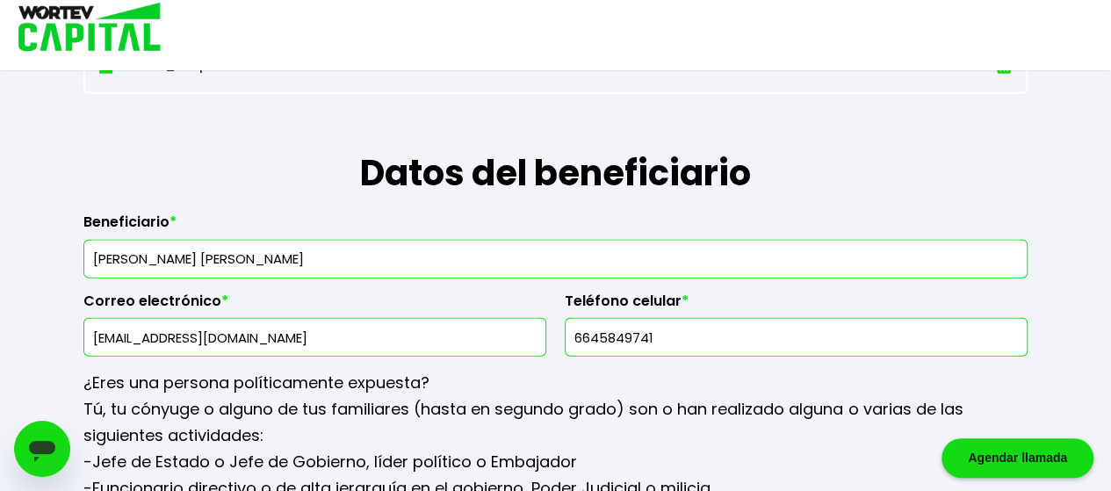
click at [693, 345] on input "6645849741" at bounding box center [796, 337] width 447 height 37
type input "6641307158"
click at [531, 336] on input "[EMAIL_ADDRESS][DOMAIN_NAME]" at bounding box center [314, 337] width 447 height 37
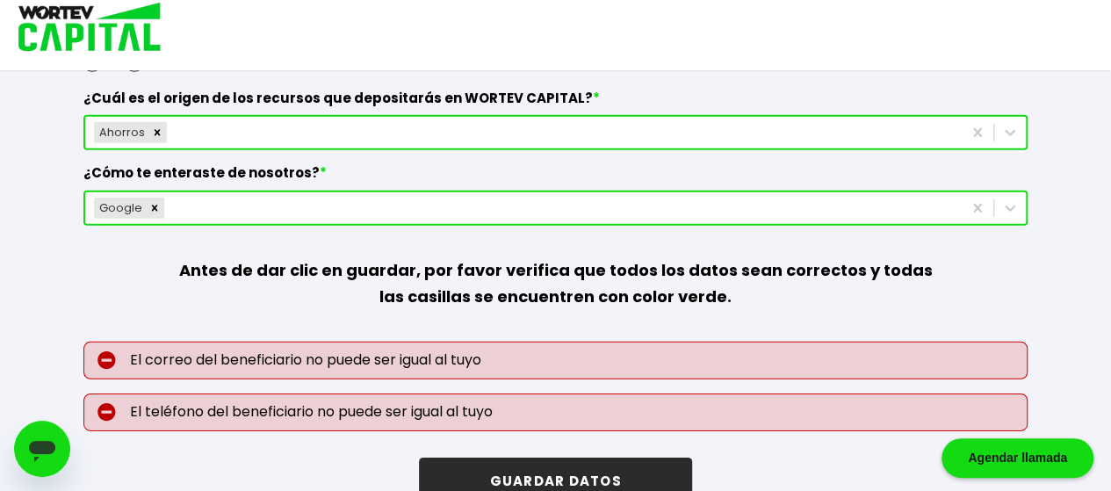
scroll to position [2555, 0]
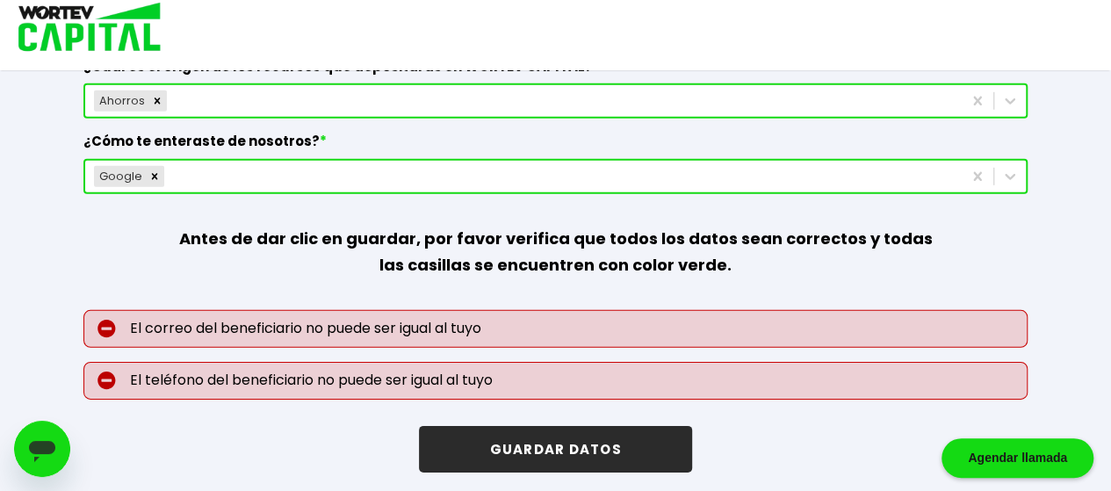
click at [566, 436] on button "GUARDAR DATOS" at bounding box center [555, 449] width 272 height 47
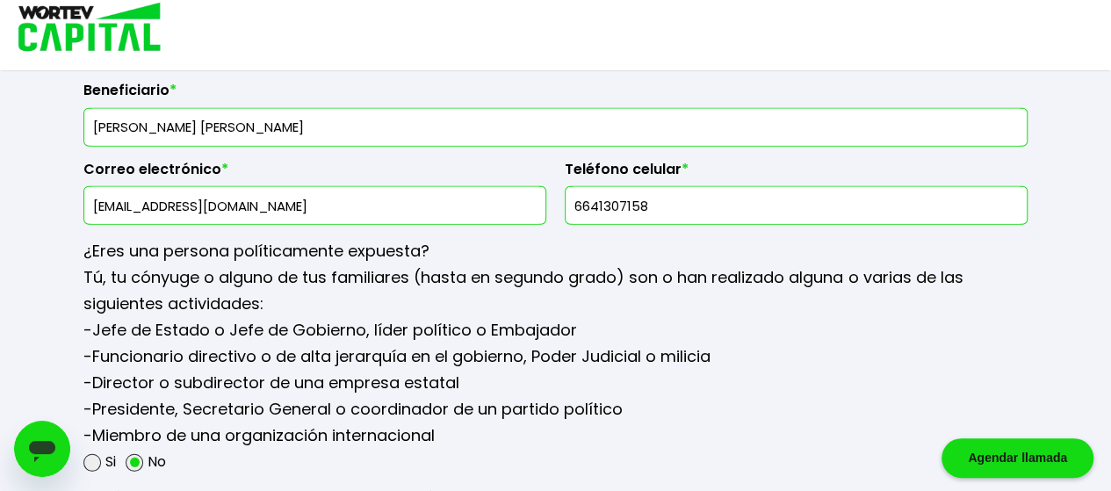
scroll to position [2022, 0]
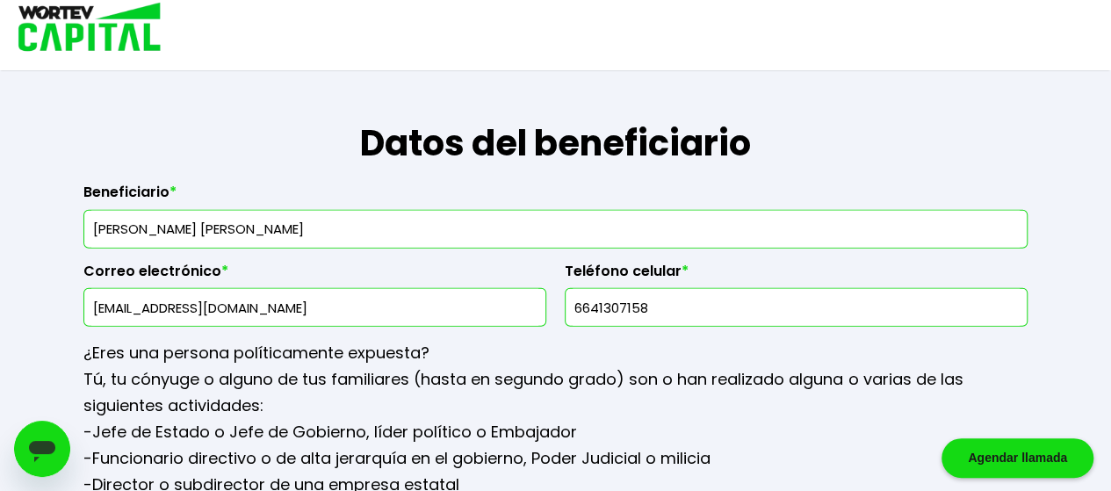
click at [436, 298] on input "[EMAIL_ADDRESS][DOMAIN_NAME]" at bounding box center [314, 307] width 447 height 37
type input "[EMAIL_ADDRESS][DOMAIN_NAME]"
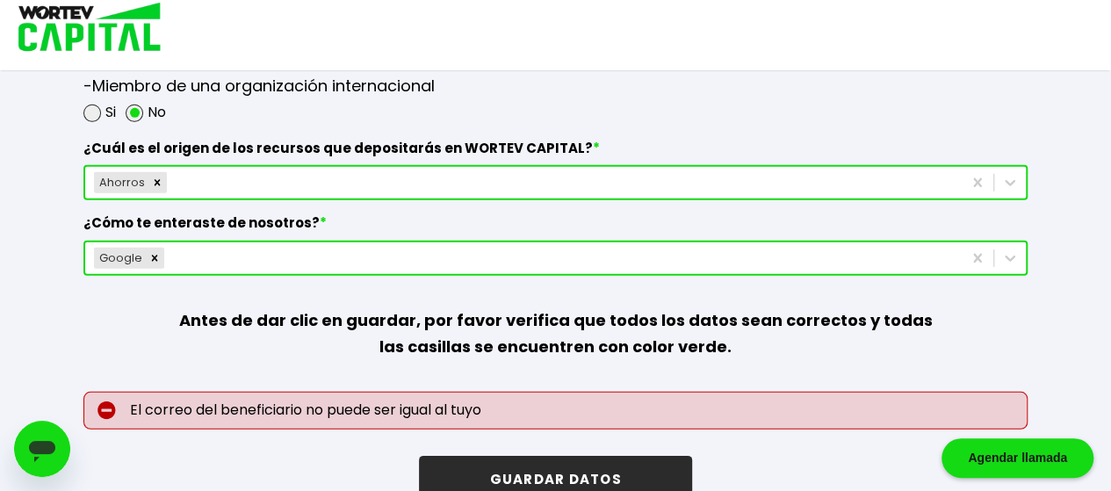
scroll to position [2505, 0]
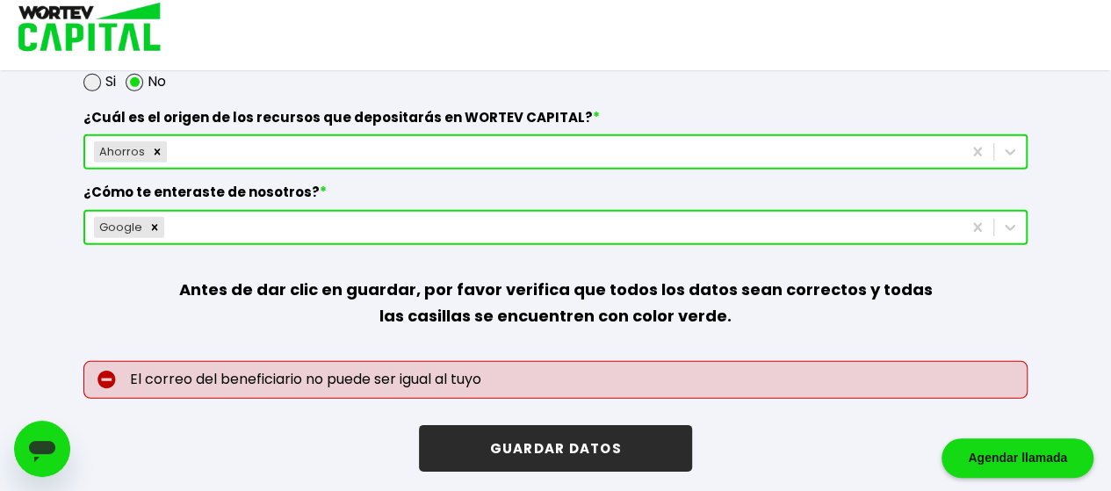
click at [458, 440] on button "GUARDAR DATOS" at bounding box center [555, 448] width 272 height 47
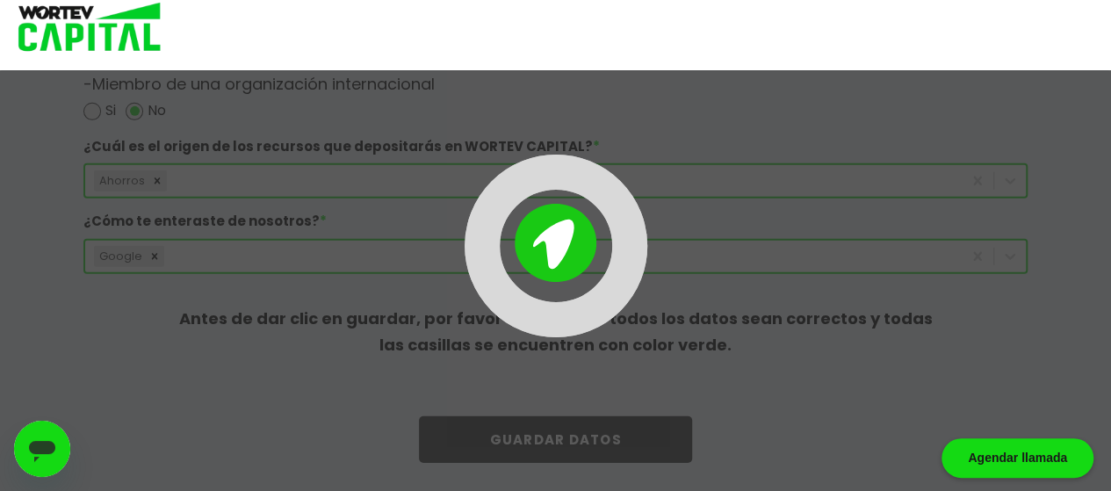
scroll to position [2467, 0]
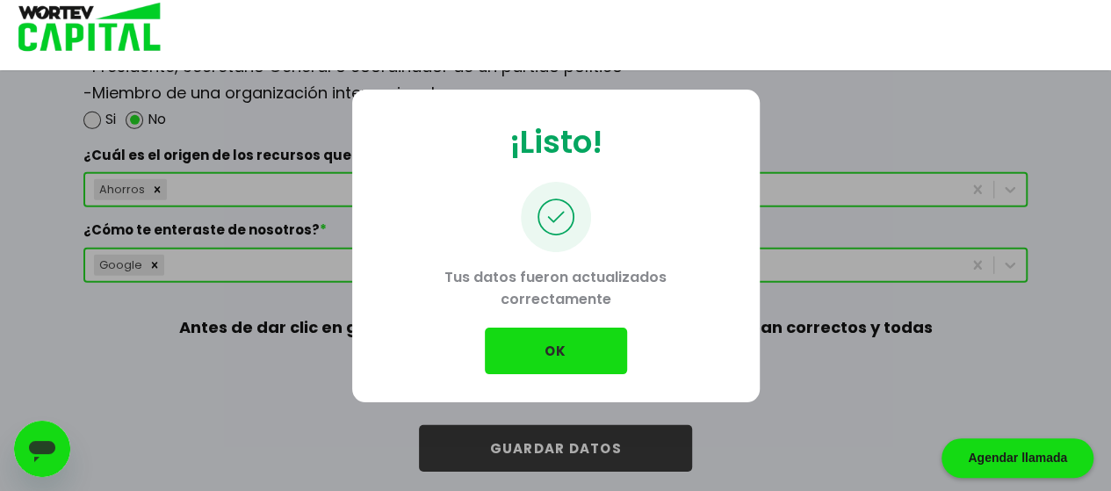
click at [540, 336] on button "OK" at bounding box center [556, 351] width 142 height 47
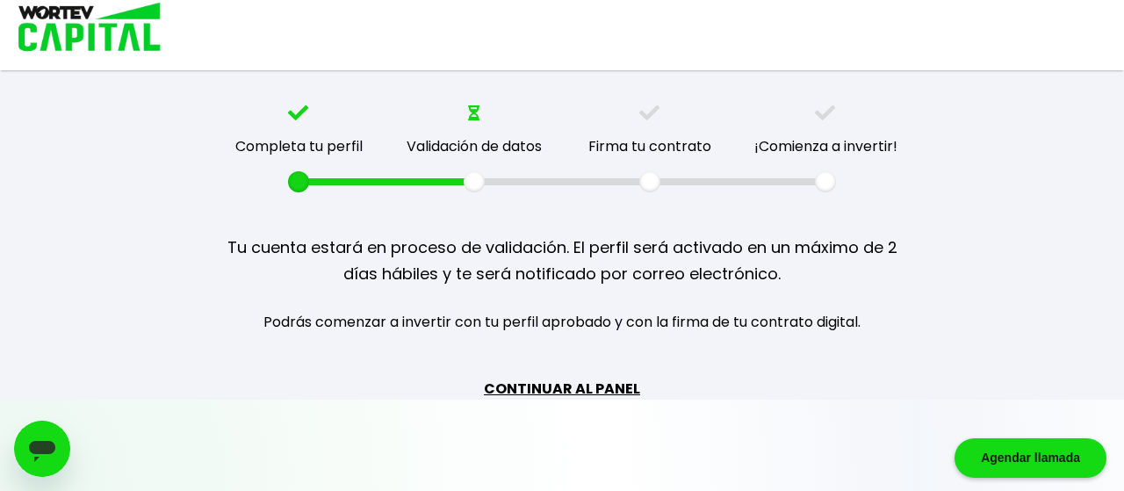
click at [580, 384] on link "CONTINUAR AL PANEL" at bounding box center [562, 389] width 156 height 22
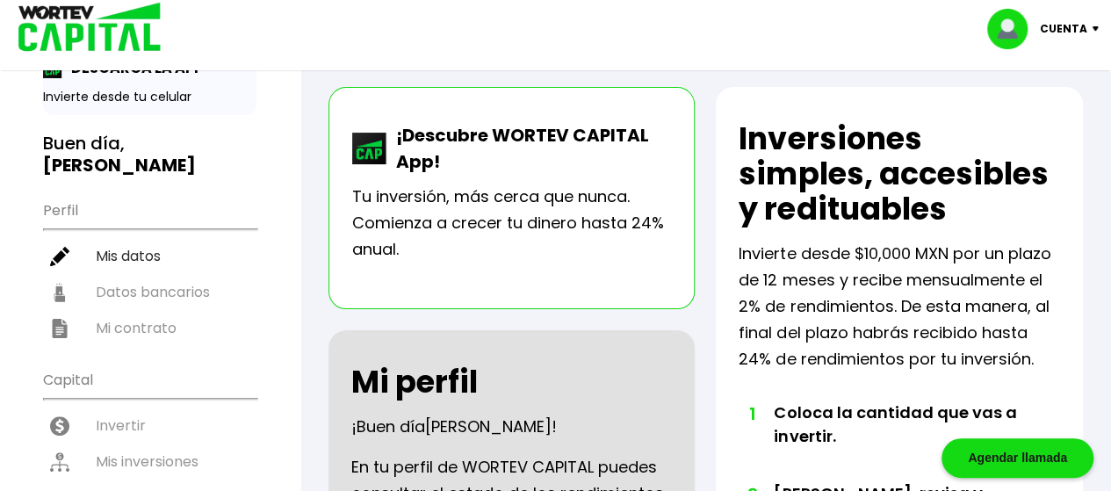
scroll to position [76, 0]
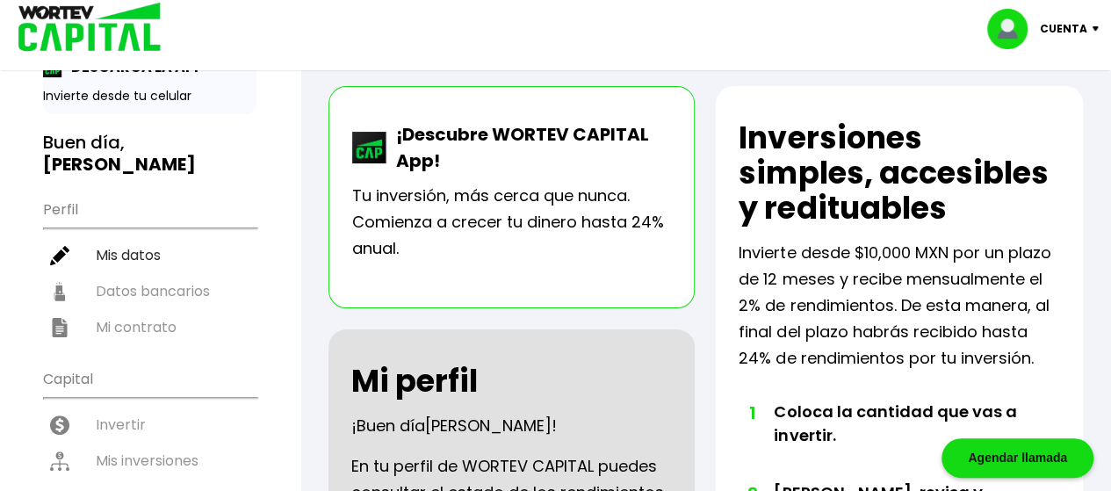
click at [149, 268] on ul "Perfil Mis datos Datos bancarios Mi contrato" at bounding box center [149, 267] width 213 height 155
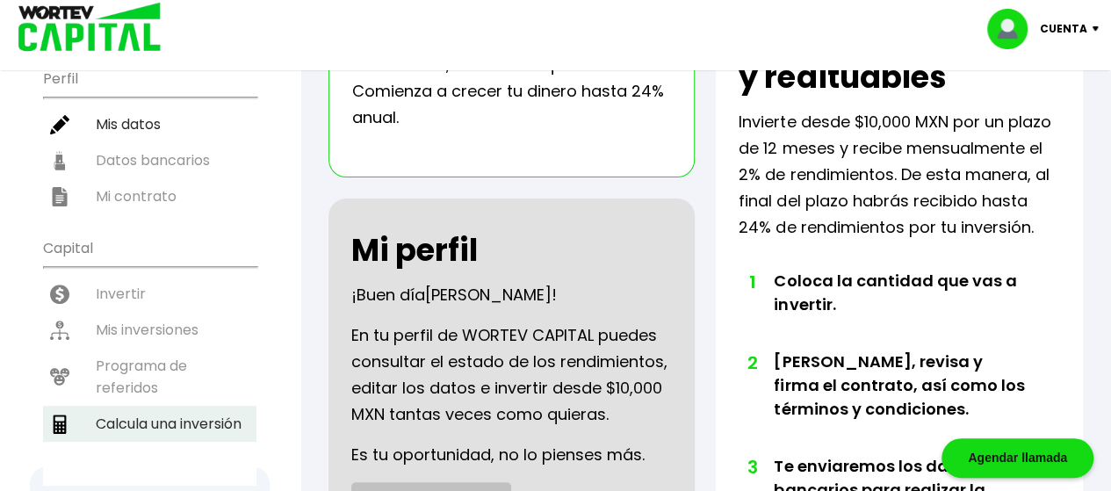
scroll to position [0, 0]
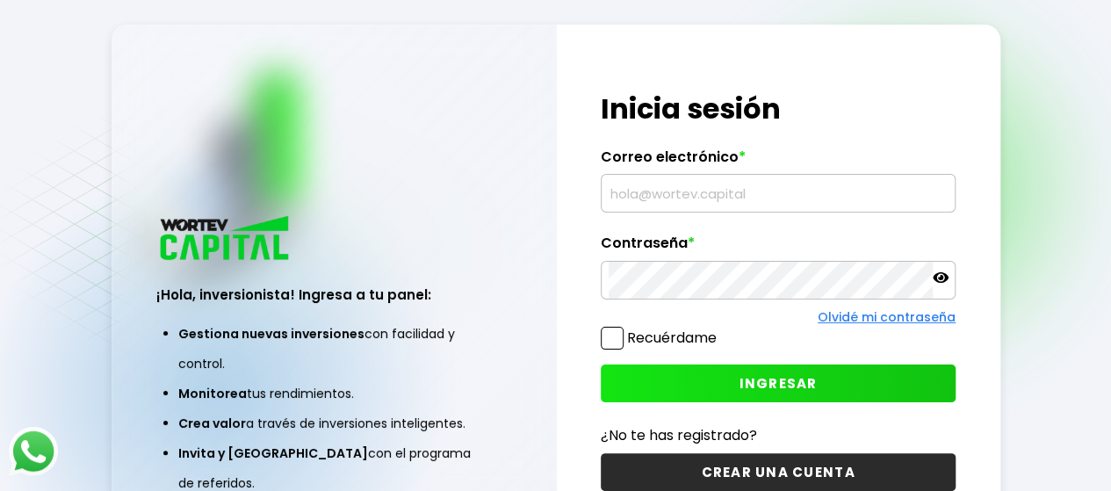
type input "[EMAIL_ADDRESS][DOMAIN_NAME]"
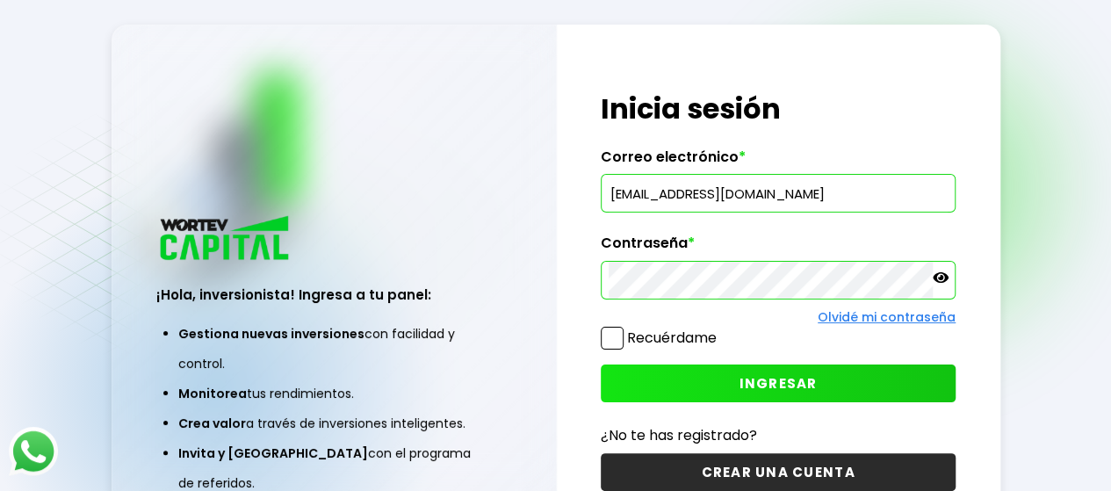
click at [720, 366] on button "INGRESAR" at bounding box center [778, 383] width 355 height 38
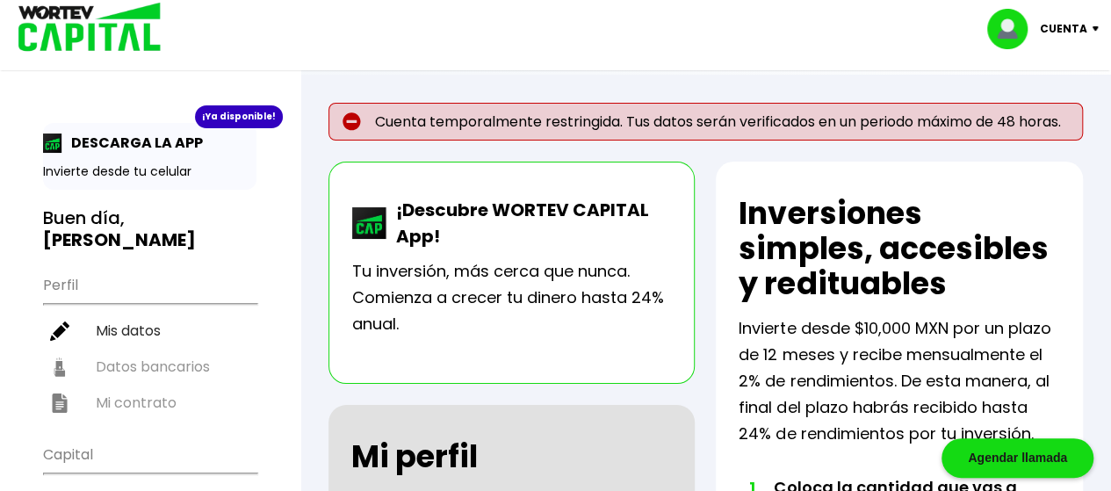
click at [695, 129] on p "Cuenta temporalmente restringida. Tus datos serán verificados en un periodo máx…" at bounding box center [705, 122] width 754 height 38
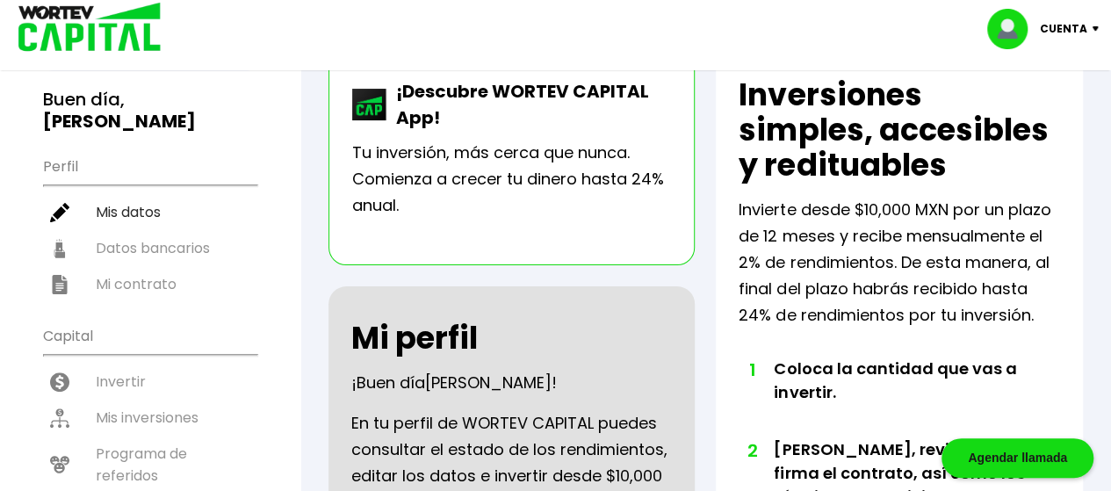
scroll to position [186, 0]
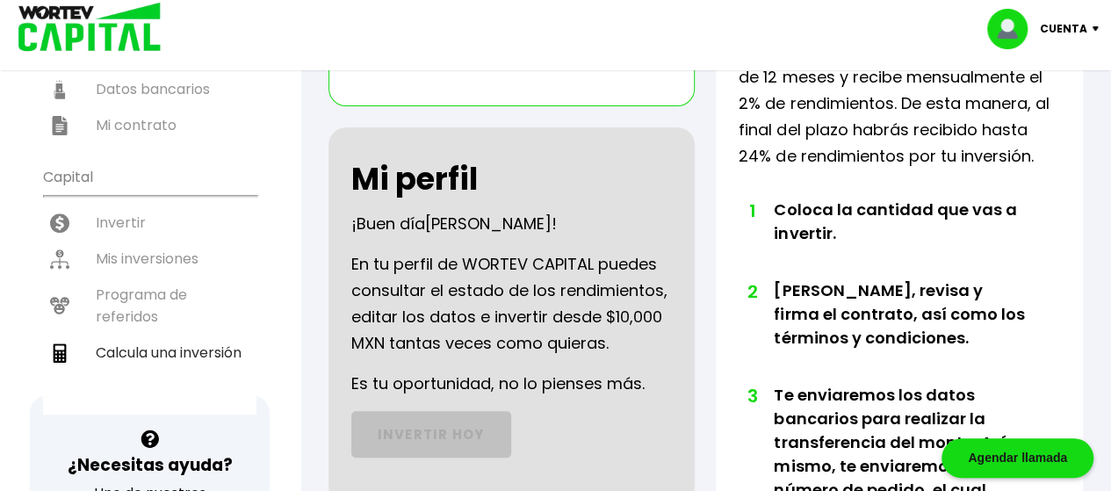
scroll to position [0, 0]
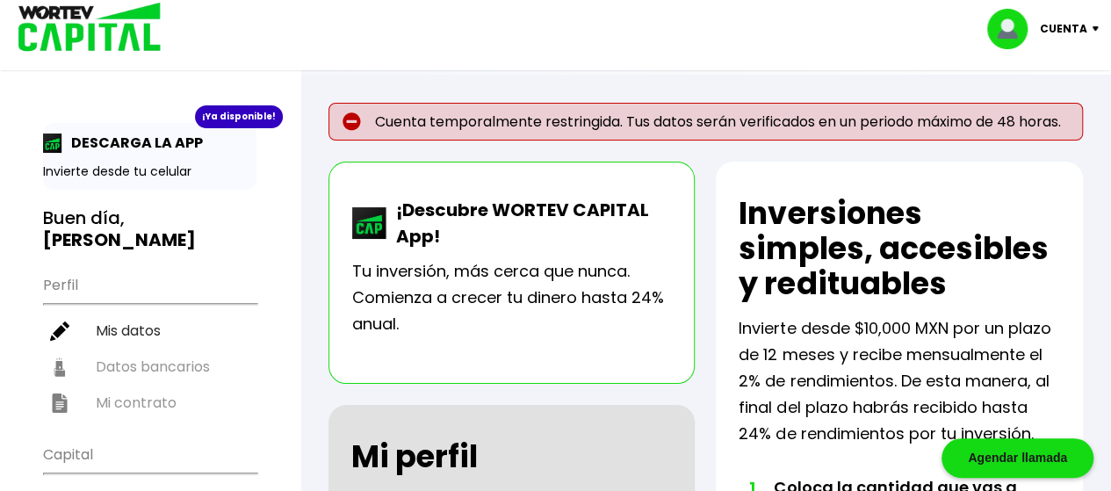
click at [1089, 19] on div "Cuenta" at bounding box center [1049, 29] width 124 height 40
click at [1036, 68] on li "Editar perfil" at bounding box center [1045, 81] width 141 height 36
